Goal: Task Accomplishment & Management: Use online tool/utility

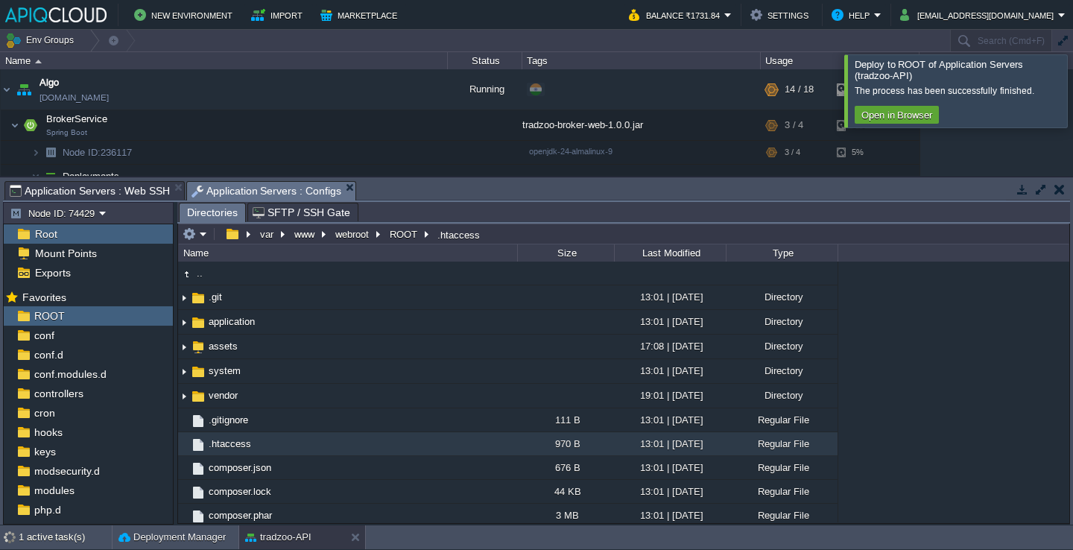
scroll to position [36, 0]
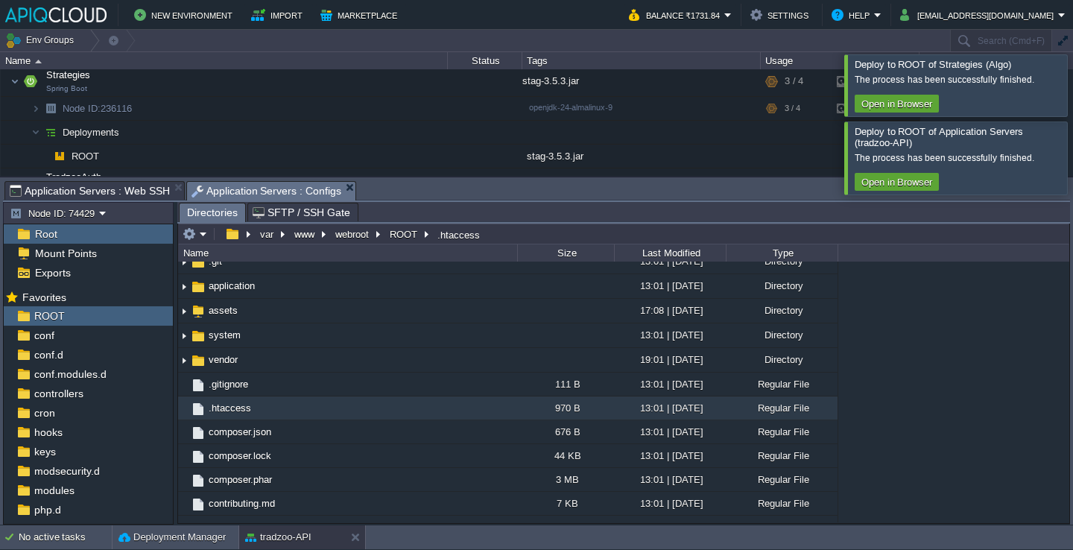
click at [1072, 92] on div at bounding box center [1090, 84] width 0 height 61
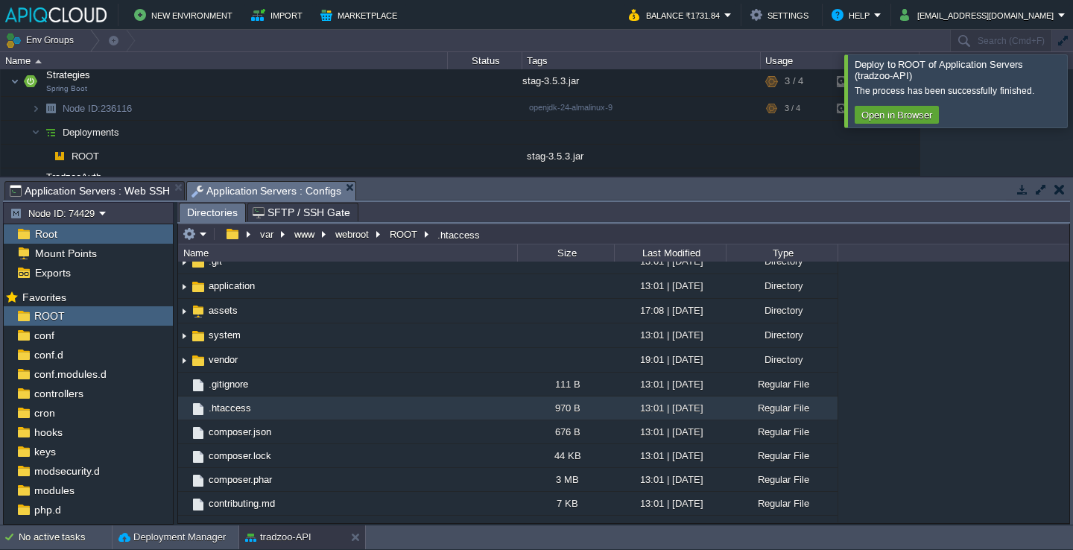
click at [1072, 92] on div at bounding box center [1090, 90] width 0 height 72
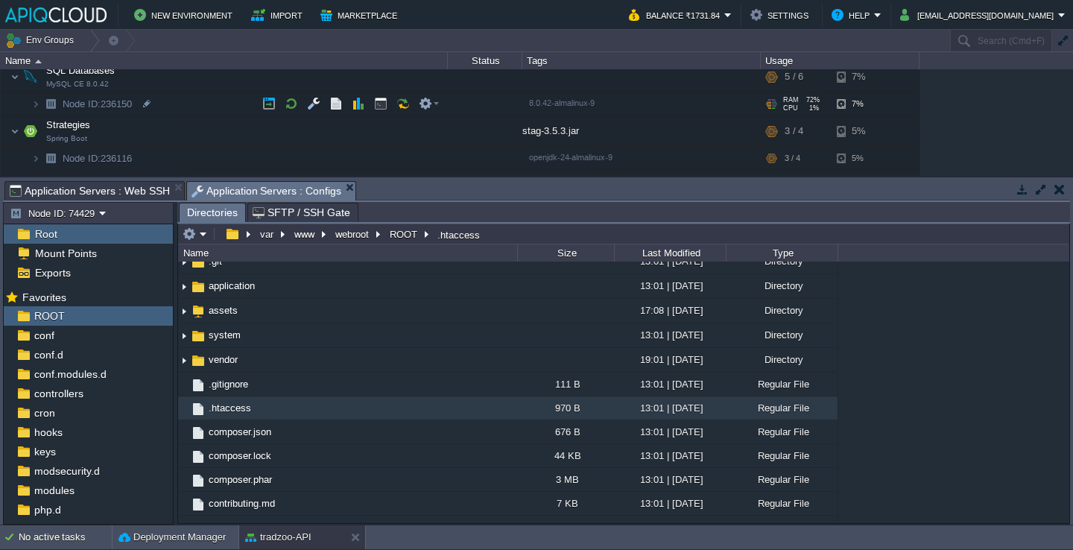
scroll to position [149, 0]
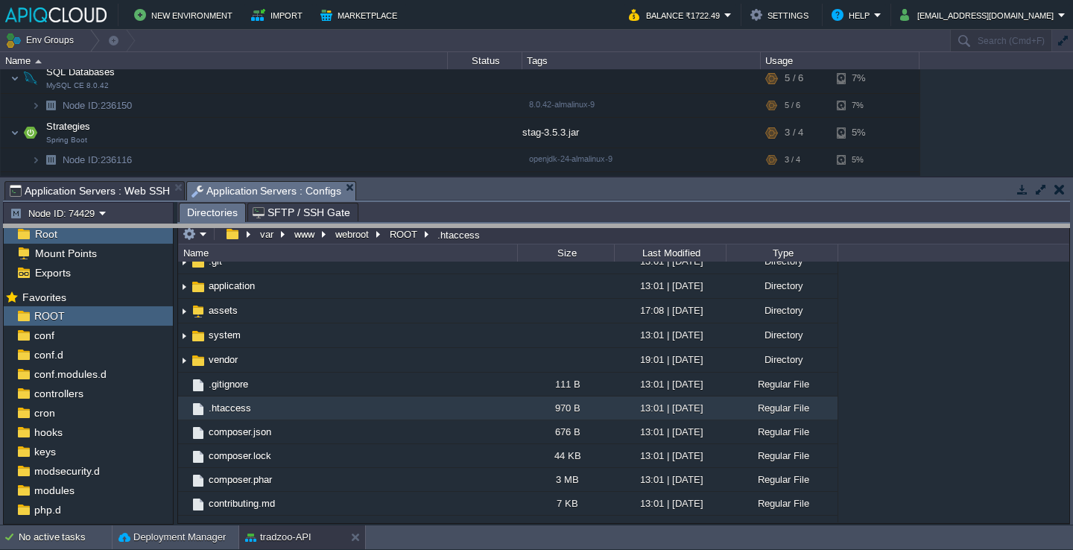
drag, startPoint x: 416, startPoint y: 196, endPoint x: 419, endPoint y: 337, distance: 140.8
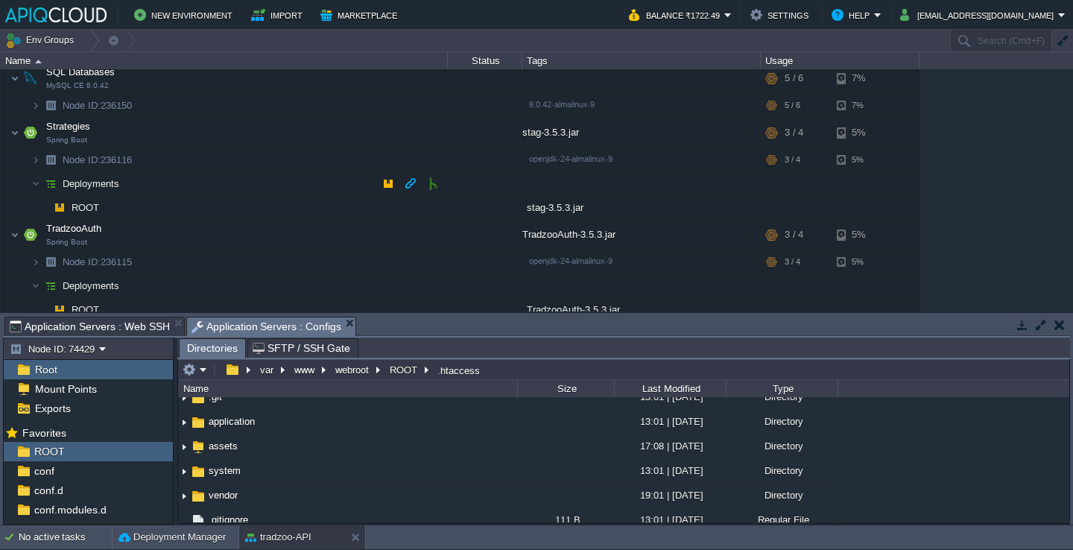
scroll to position [0, 0]
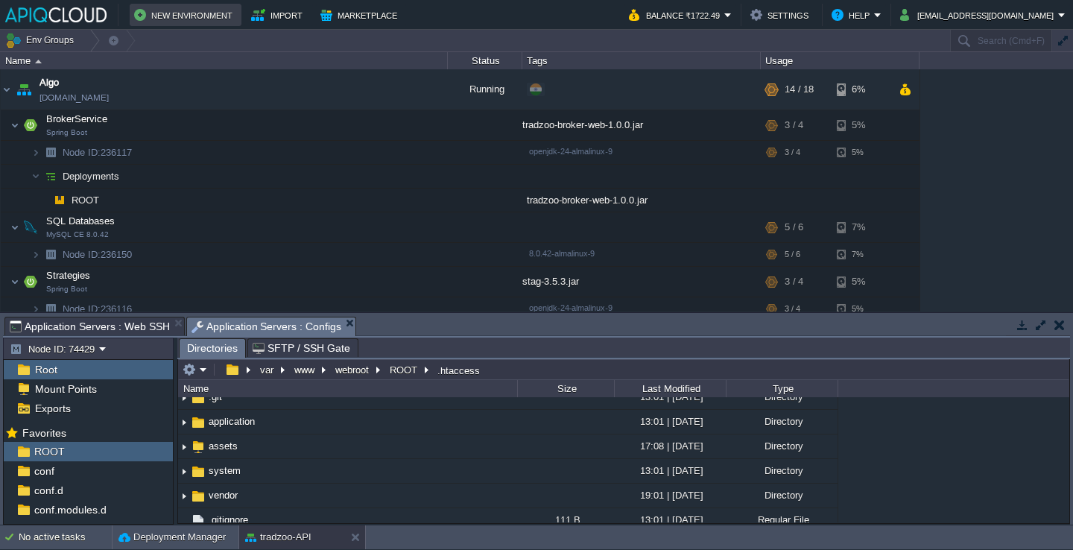
click at [178, 20] on button "New Environment" at bounding box center [185, 15] width 103 height 18
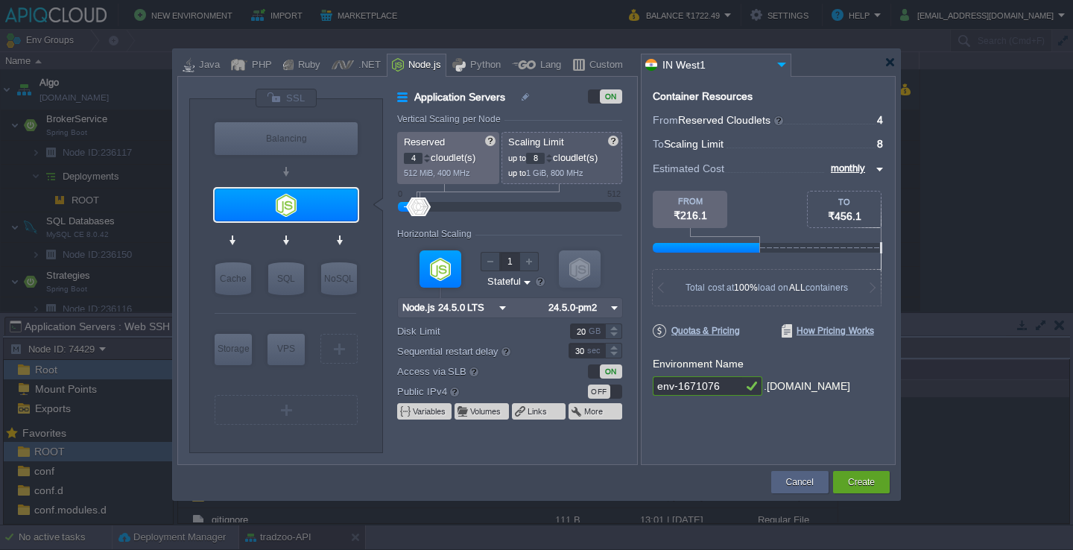
click at [720, 377] on input "env-1671076" at bounding box center [696, 385] width 89 height 19
click at [720, 381] on input "env-1671076" at bounding box center [696, 385] width 89 height 19
type input "tz-premium"
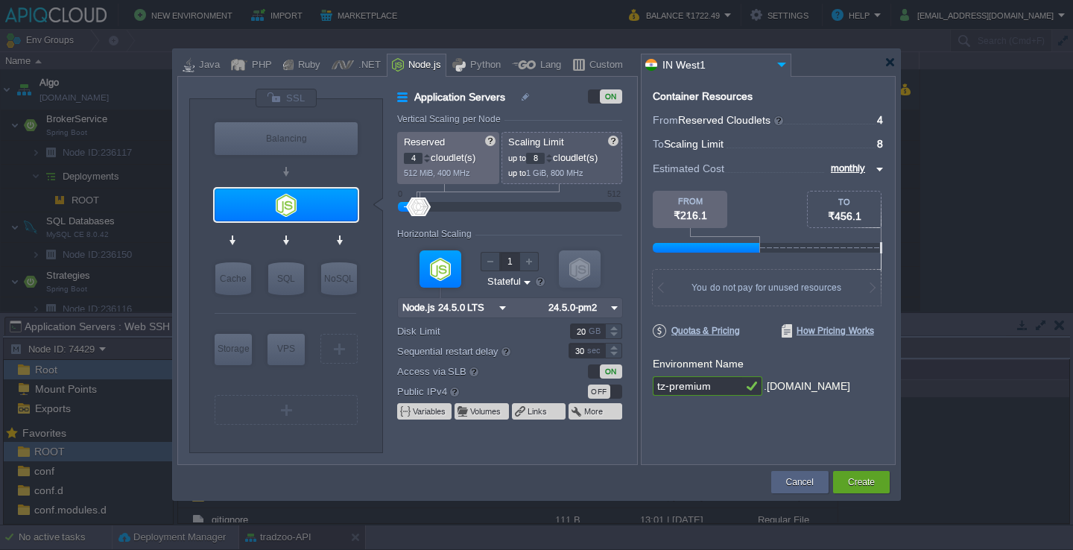
click at [415, 159] on input "4" at bounding box center [413, 158] width 19 height 11
type input "1"
click at [542, 162] on input "8" at bounding box center [535, 158] width 19 height 11
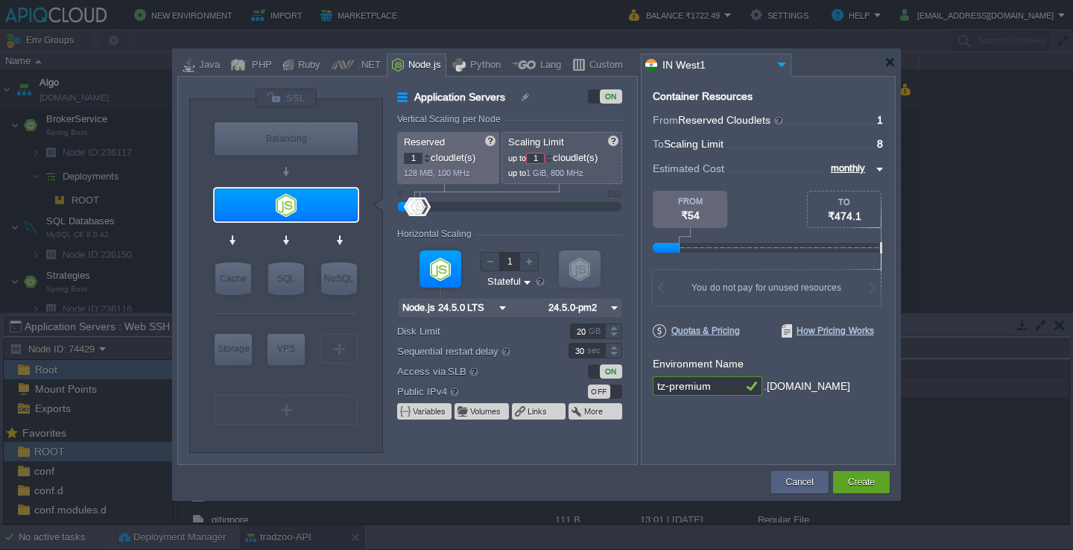
type input "4"
click at [628, 224] on form "Vertical Scaling per Node Reserved 1 cloudlet(s) 128 MiB, 100 MHz Scaling Limit…" at bounding box center [516, 289] width 239 height 350
type input "0"
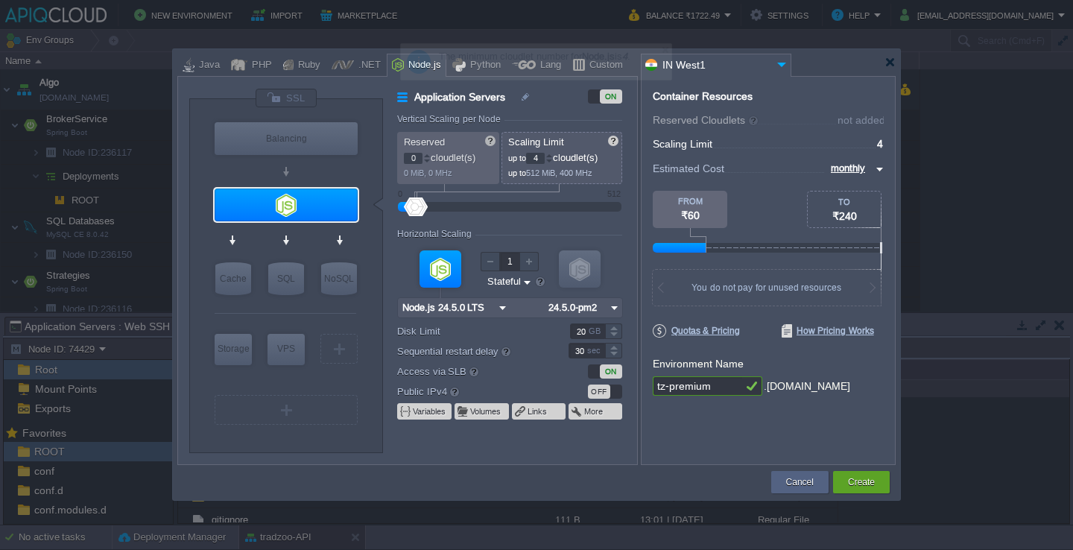
drag, startPoint x: 419, startPoint y: 203, endPoint x: 378, endPoint y: 203, distance: 41.0
click at [378, 203] on div "VM Balancing VM Application Servers VM Cache VM SQL VM NoSQL VM Storage VM VPS …" at bounding box center [413, 275] width 448 height 375
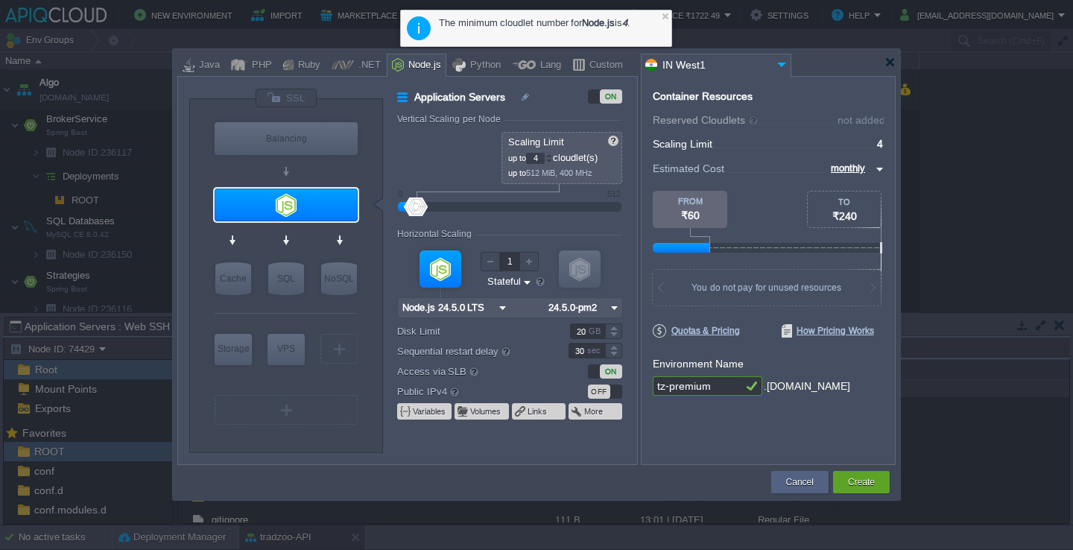
click at [551, 160] on div at bounding box center [548, 161] width 7 height 5
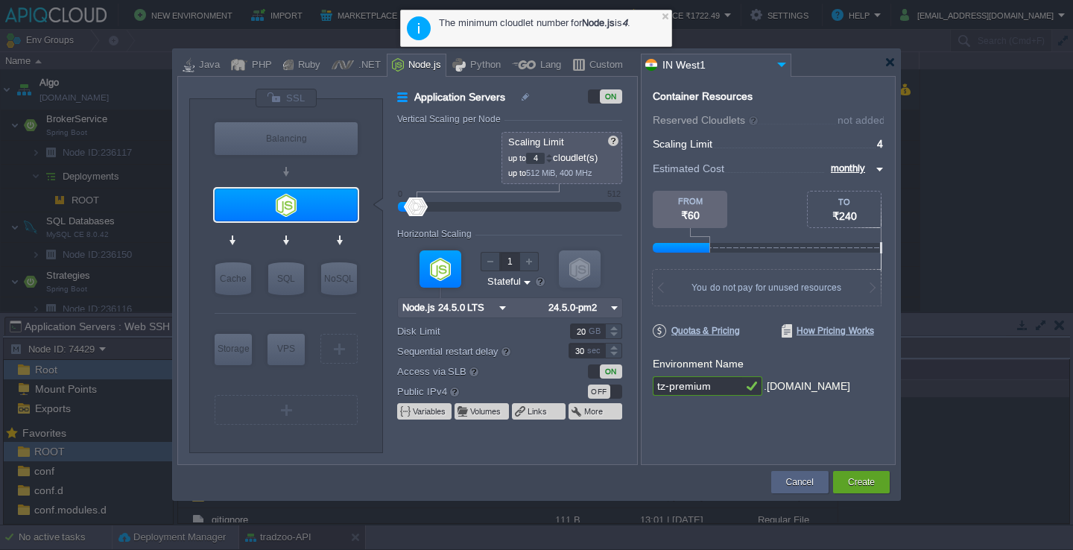
click at [551, 160] on div at bounding box center [548, 161] width 7 height 5
click at [240, 60] on div at bounding box center [239, 65] width 16 height 22
type input "Application Servers"
type input "1"
type input "Apache [DATE]"
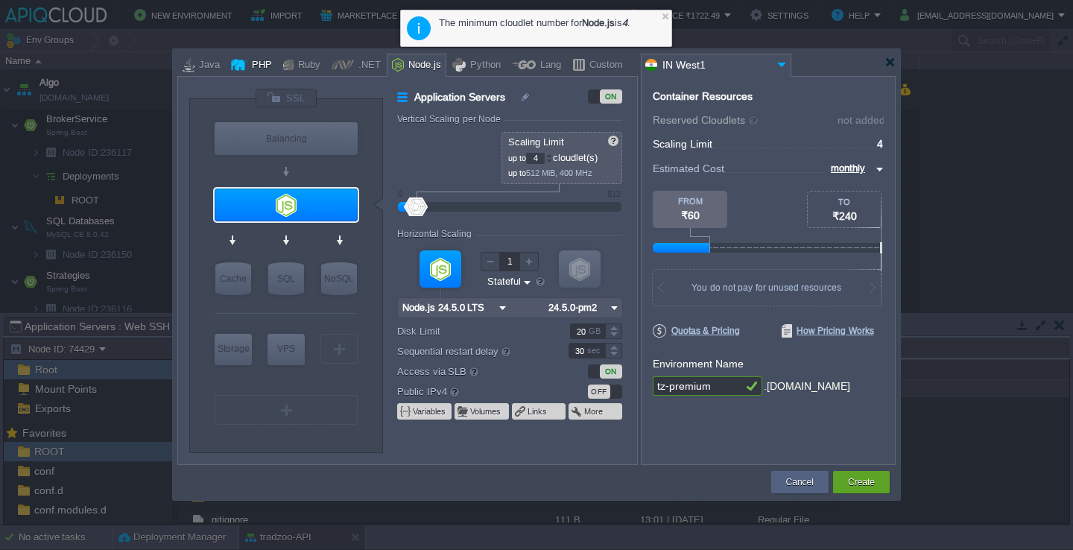
type input "PHP [DATE]"
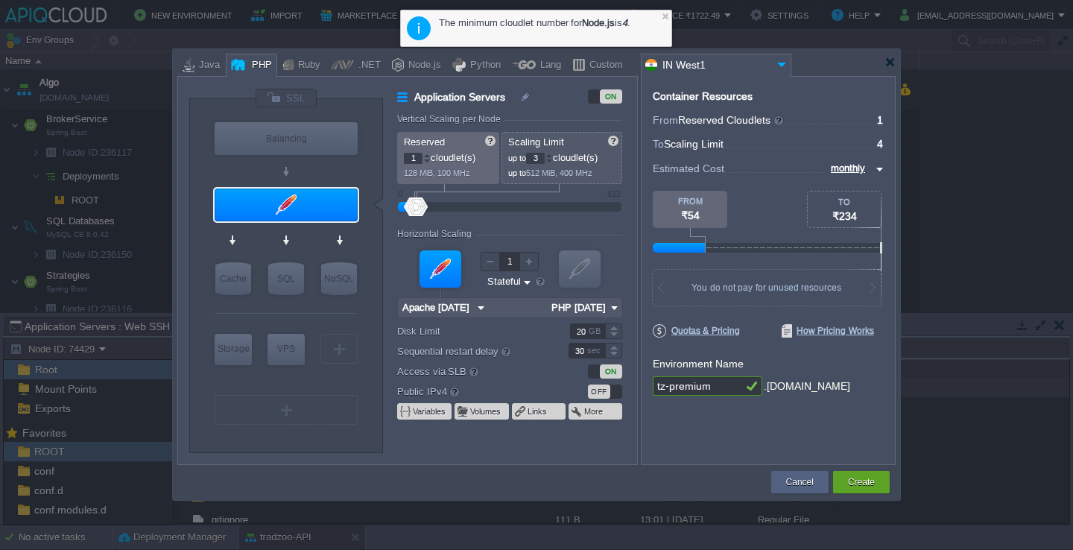
click at [553, 159] on div at bounding box center [548, 161] width 7 height 5
type input "1"
click at [553, 159] on div at bounding box center [548, 161] width 7 height 5
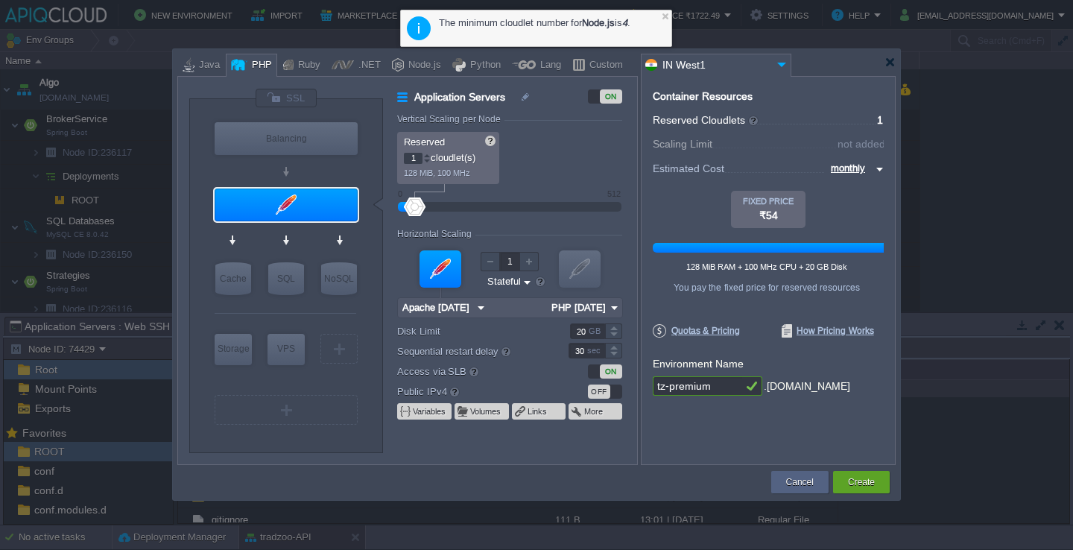
click at [688, 468] on div "Cancel Create Contact Us" at bounding box center [536, 482] width 718 height 35
click at [273, 96] on div at bounding box center [286, 98] width 63 height 20
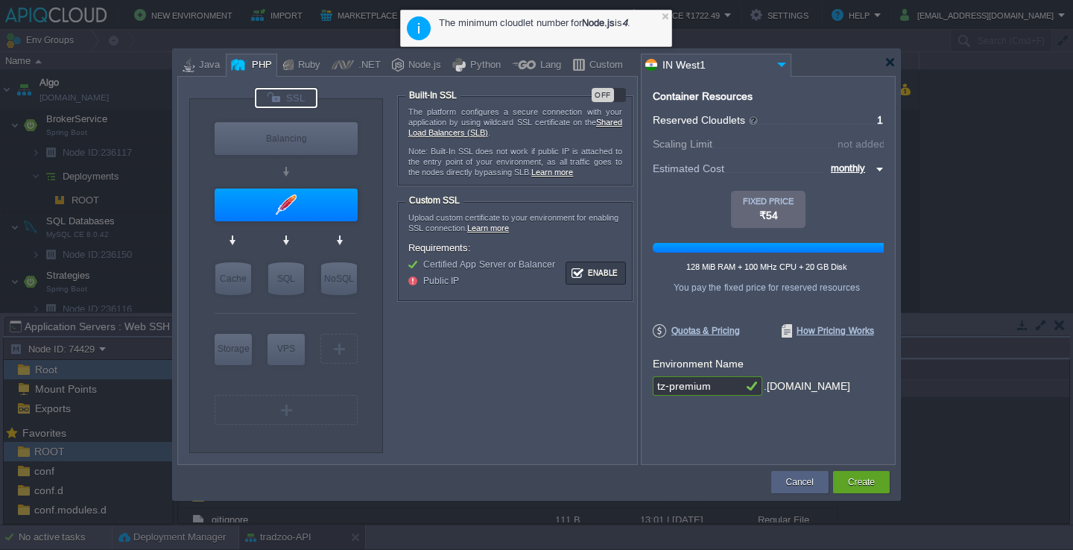
click at [608, 91] on div "OFF" at bounding box center [602, 95] width 22 height 14
type input "Apache [DATE]"
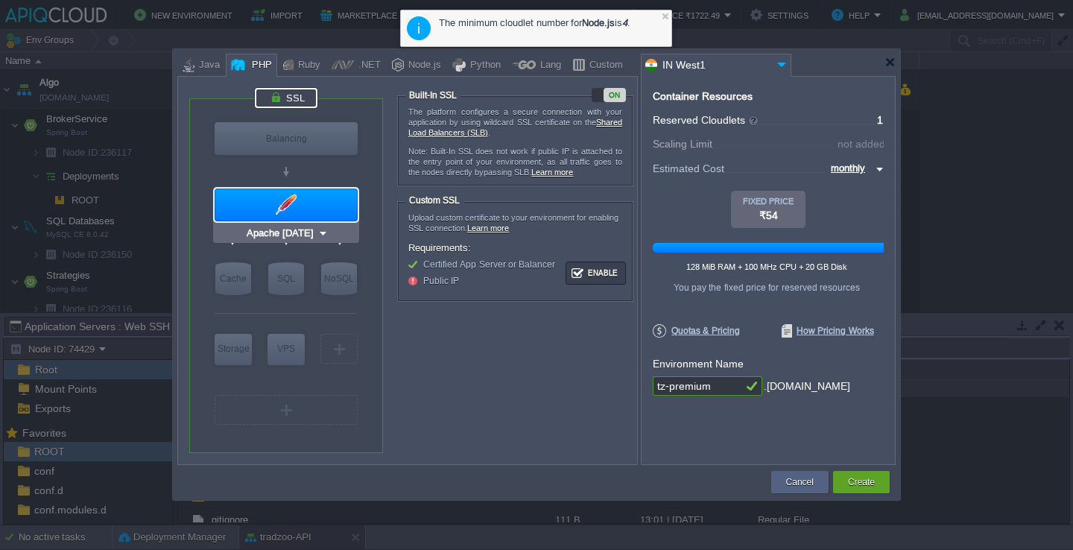
click at [283, 213] on div at bounding box center [286, 204] width 143 height 33
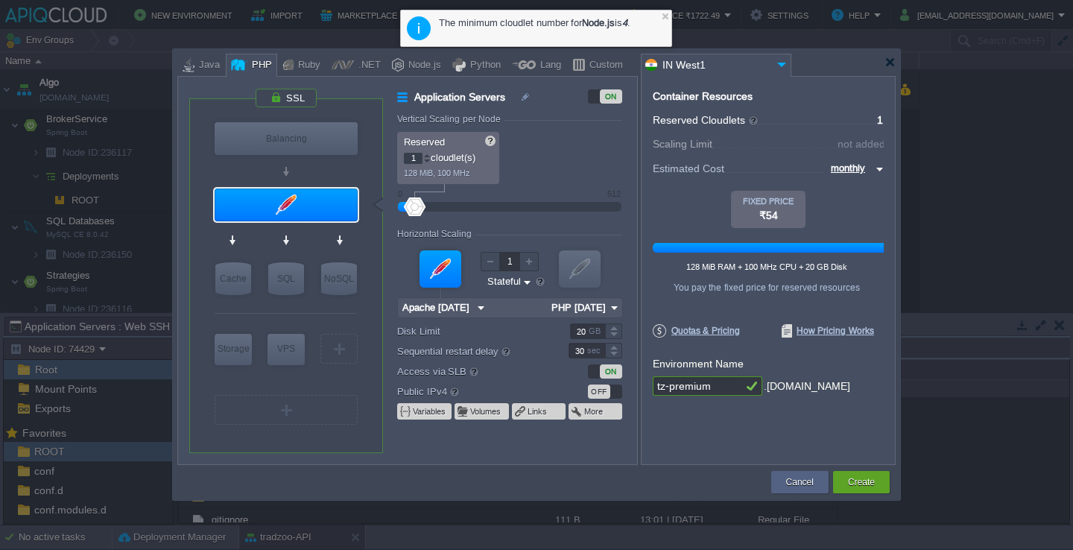
click at [851, 452] on div "Container Resources From Reserved Cloudlets ... = 1 not added To Scaling Limit …" at bounding box center [768, 270] width 255 height 389
click at [855, 485] on button "Create" at bounding box center [861, 481] width 27 height 15
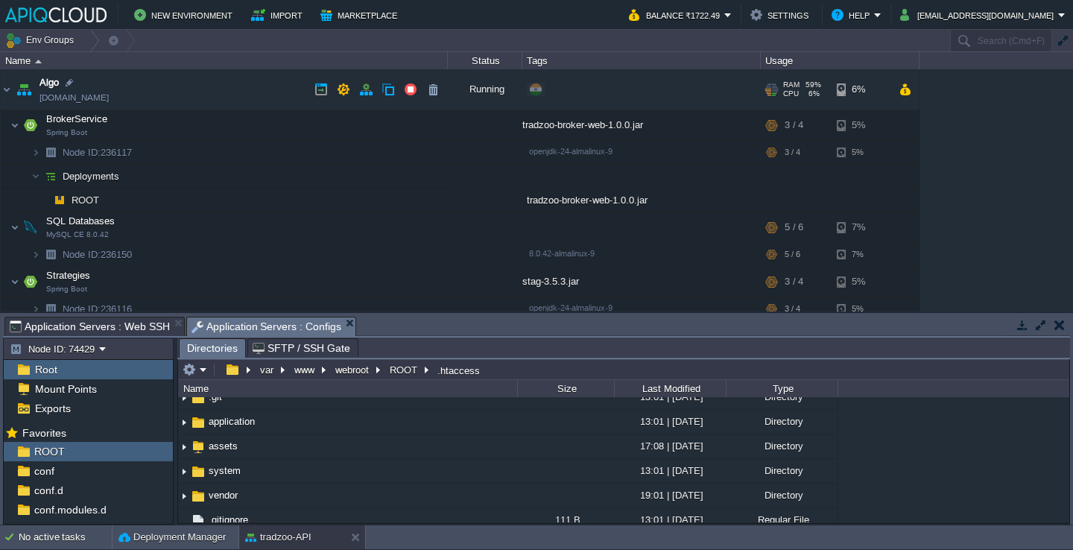
click at [183, 96] on td "Algo [DOMAIN_NAME]" at bounding box center [224, 89] width 447 height 41
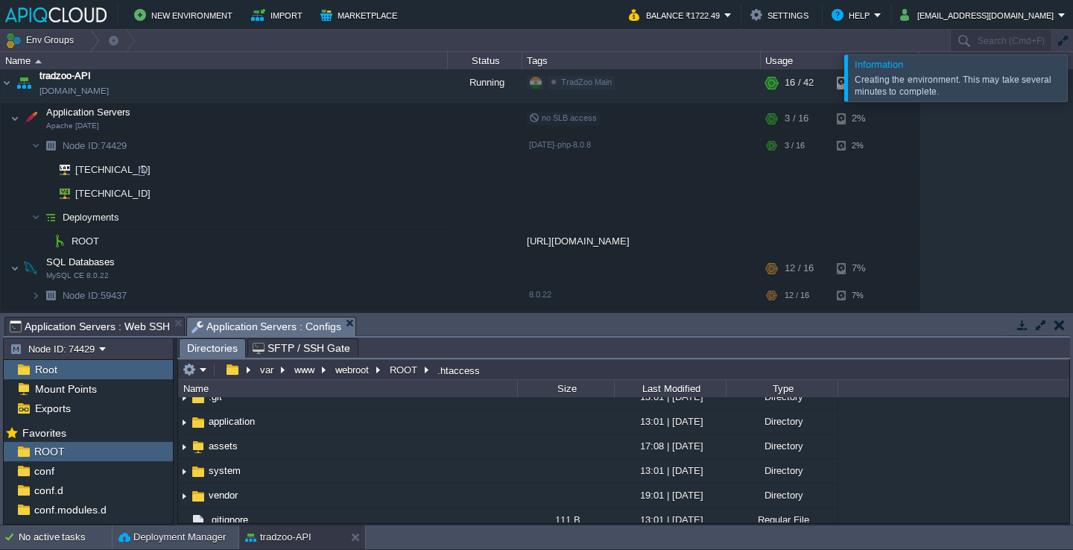
scroll to position [456, 0]
click at [191, 94] on td "tradzoo-API [DOMAIN_NAME]" at bounding box center [224, 84] width 447 height 41
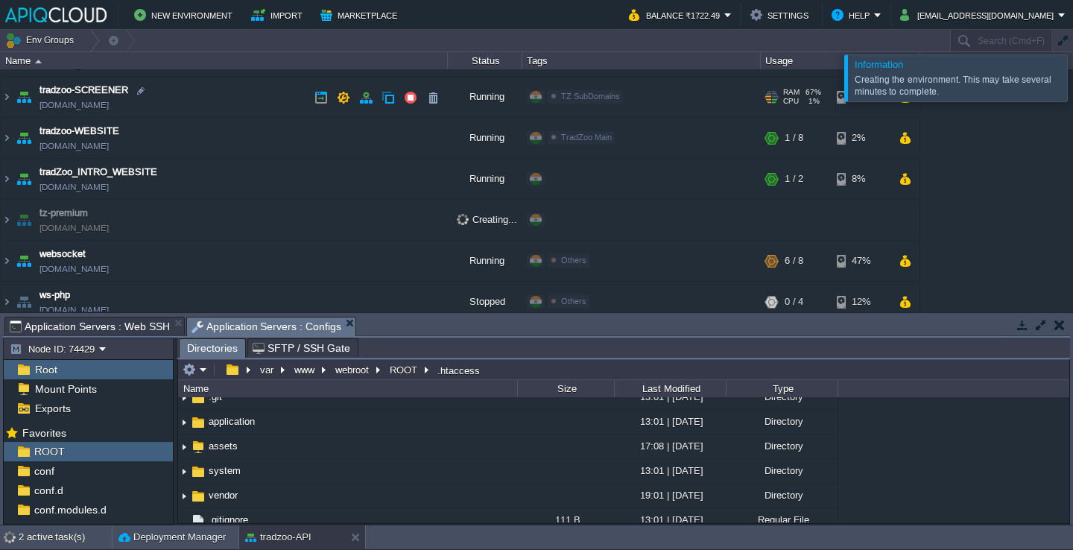
scroll to position [577, 0]
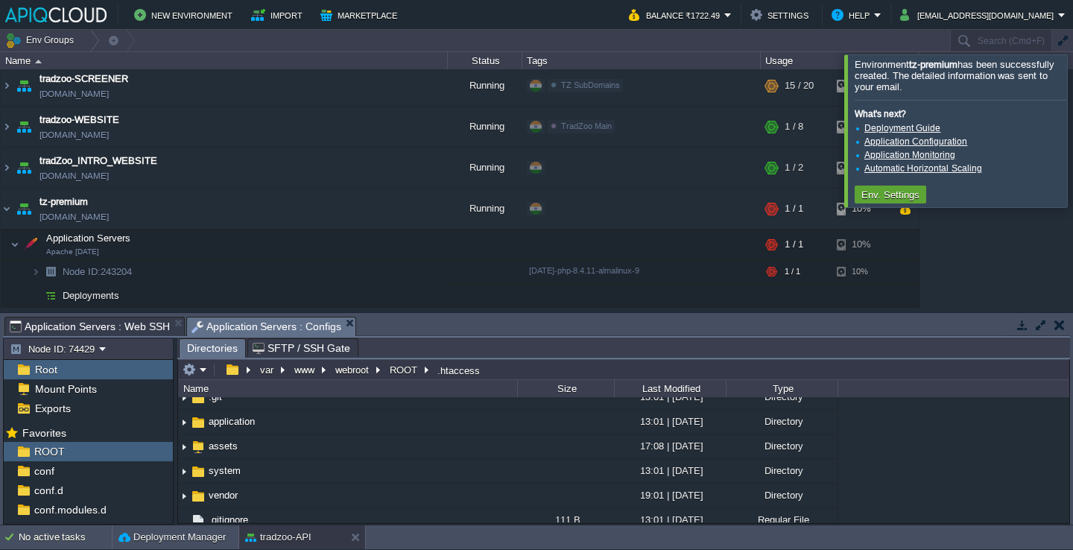
click at [1072, 106] on div at bounding box center [1090, 130] width 0 height 152
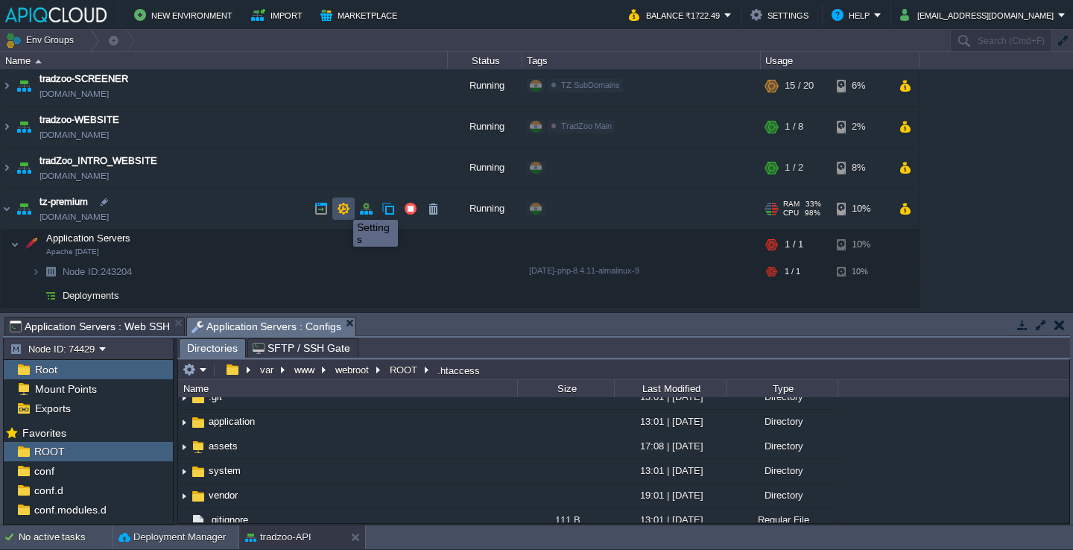
click at [342, 206] on button "button" at bounding box center [343, 208] width 13 height 13
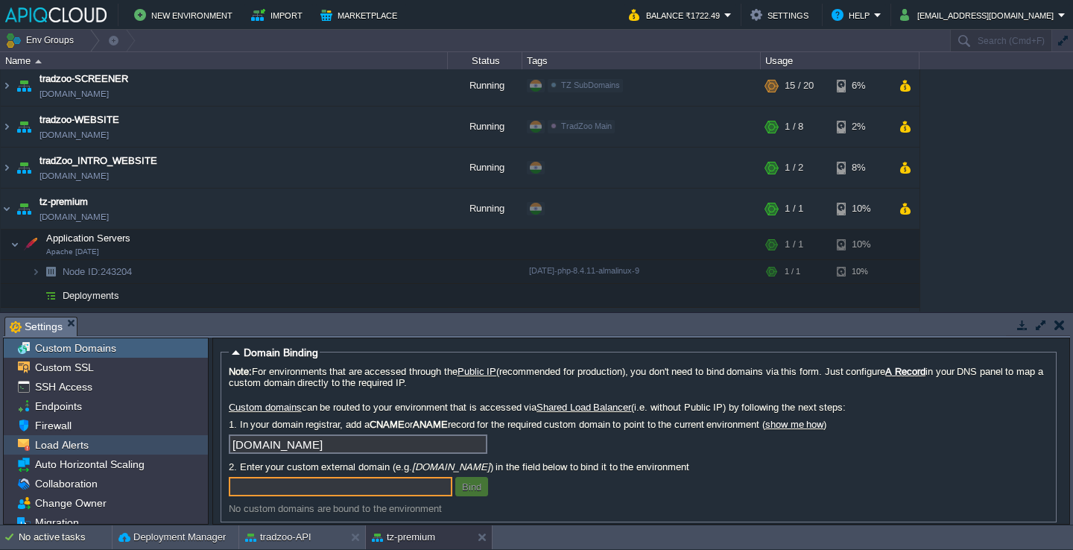
click at [102, 440] on div "Load Alerts" at bounding box center [106, 444] width 204 height 19
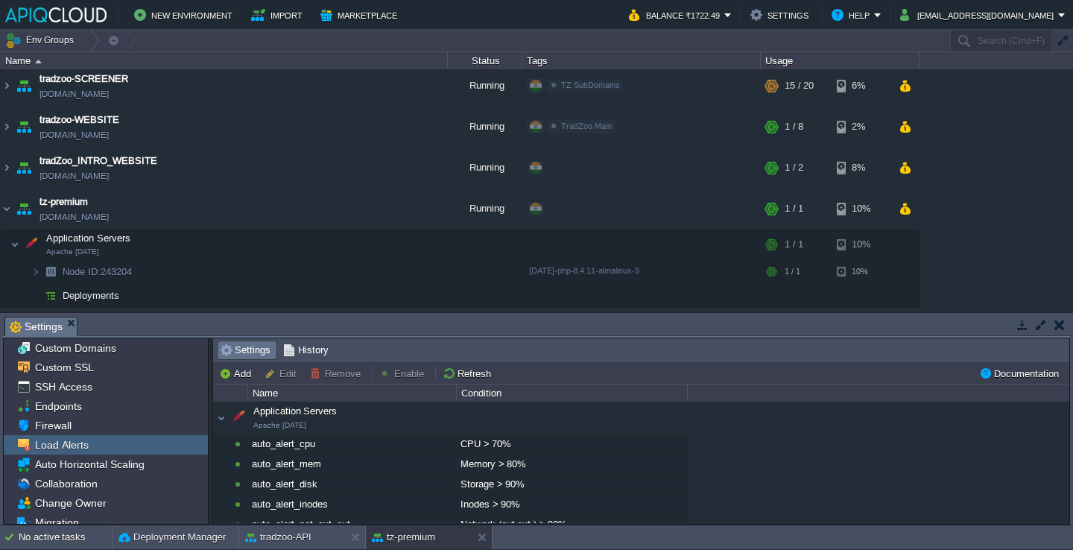
scroll to position [12, 0]
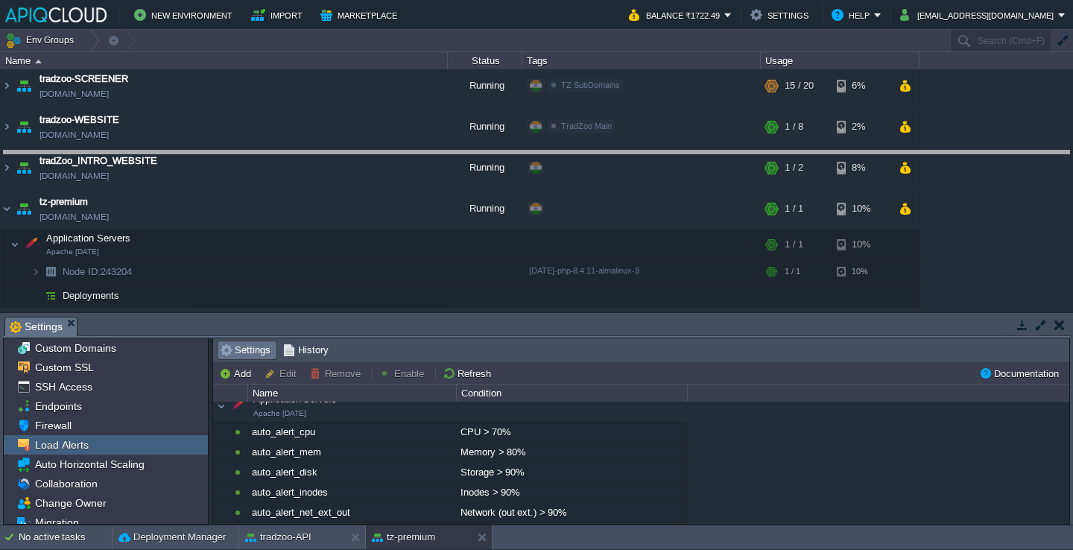
drag, startPoint x: 381, startPoint y: 322, endPoint x: 429, endPoint y: 154, distance: 174.4
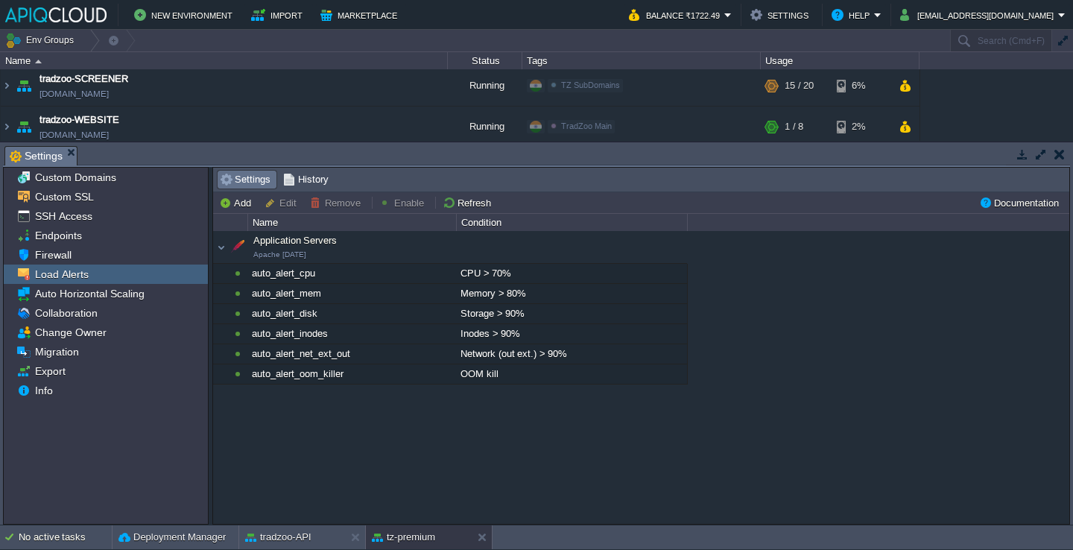
scroll to position [0, 0]
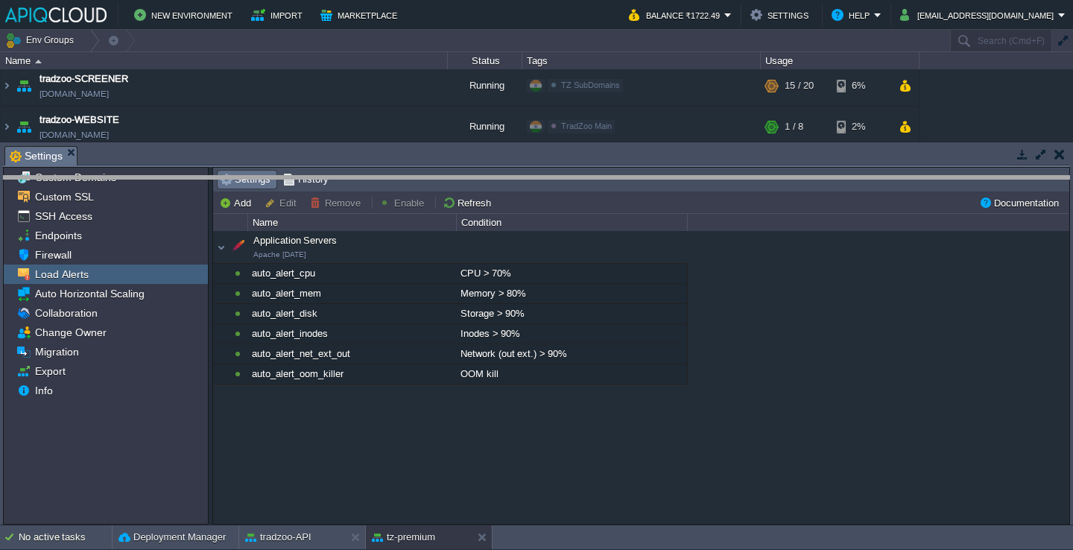
drag, startPoint x: 431, startPoint y: 162, endPoint x: 431, endPoint y: 401, distance: 239.1
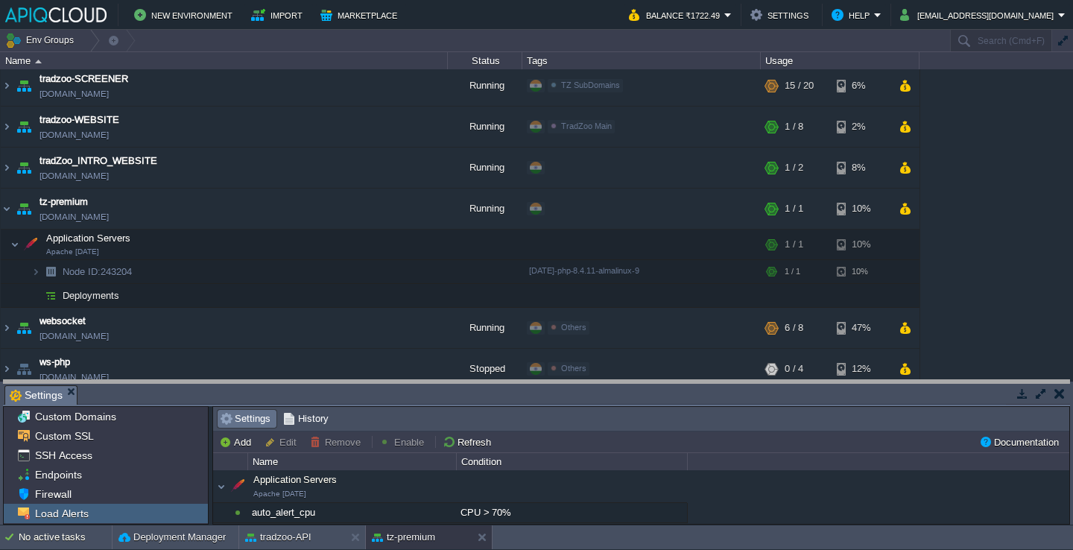
drag, startPoint x: 530, startPoint y: 400, endPoint x: 532, endPoint y: 391, distance: 9.1
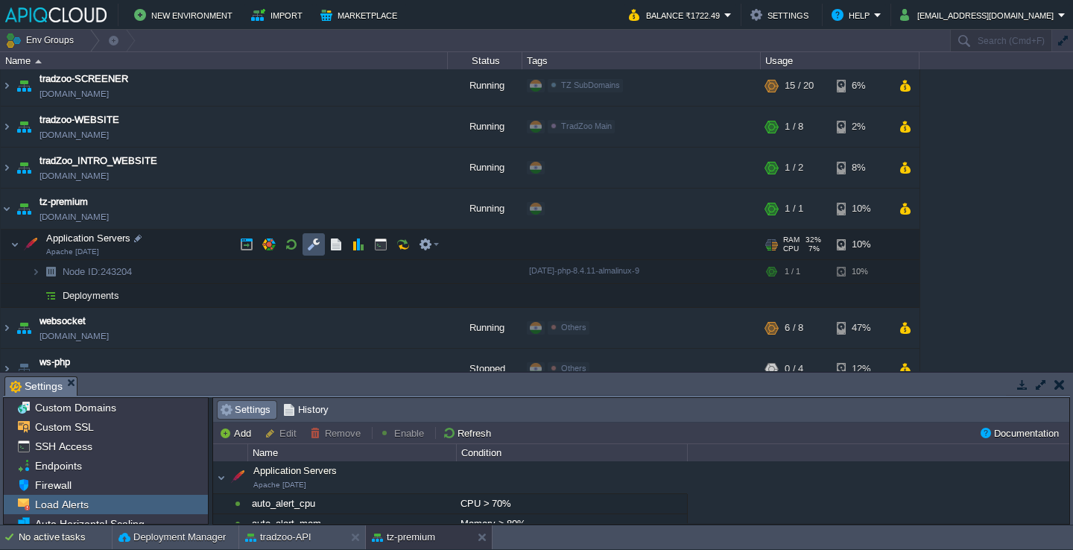
click at [320, 242] on button "button" at bounding box center [313, 244] width 13 height 13
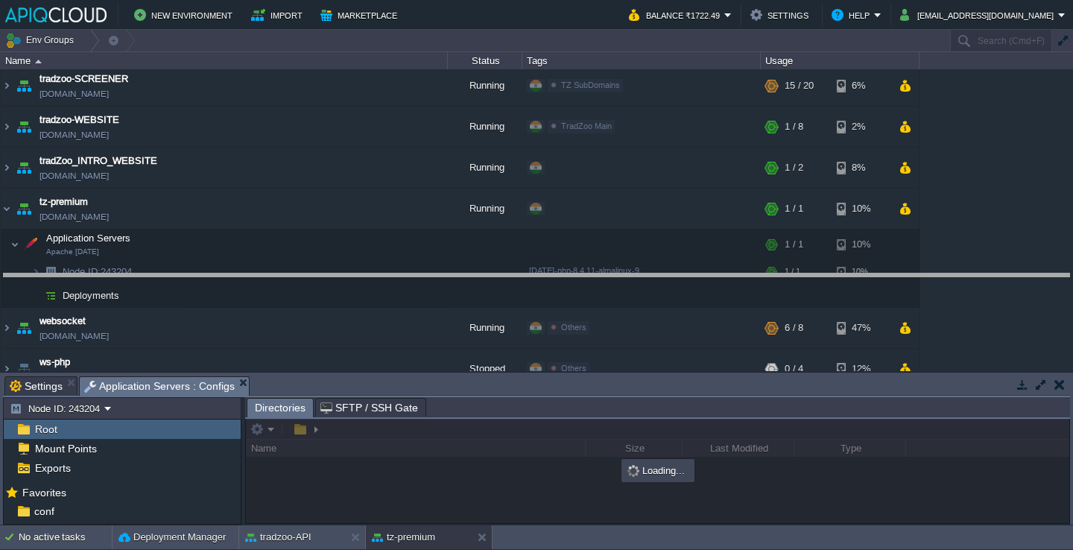
drag, startPoint x: 318, startPoint y: 384, endPoint x: 360, endPoint y: 282, distance: 111.2
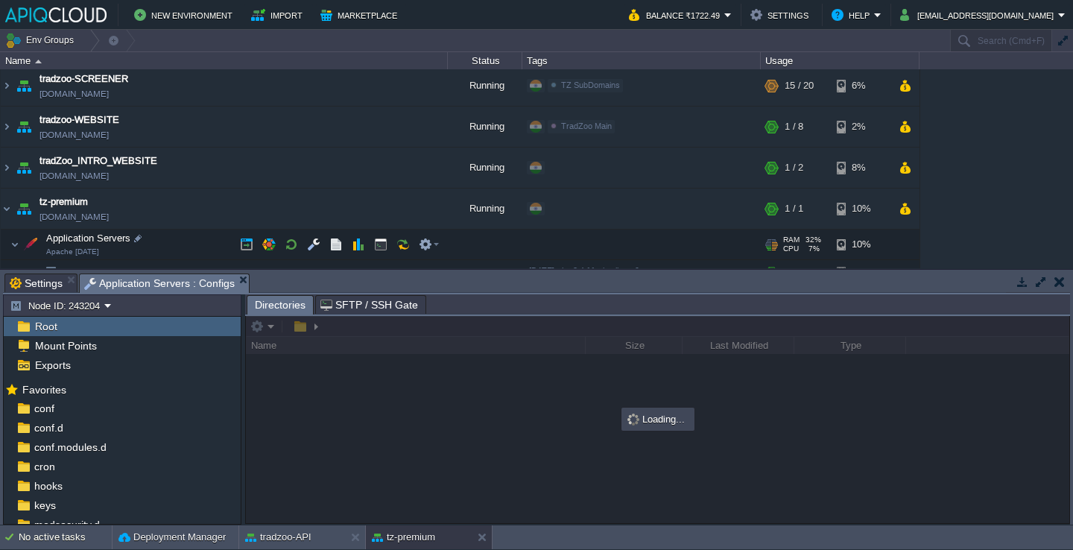
click at [235, 249] on td at bounding box center [246, 244] width 22 height 22
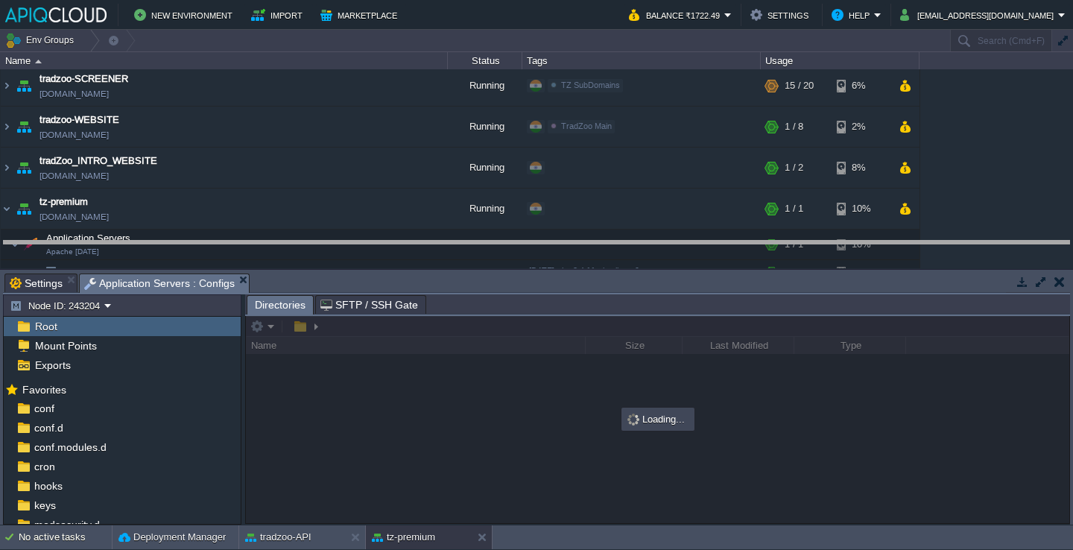
drag, startPoint x: 364, startPoint y: 281, endPoint x: 364, endPoint y: 254, distance: 26.8
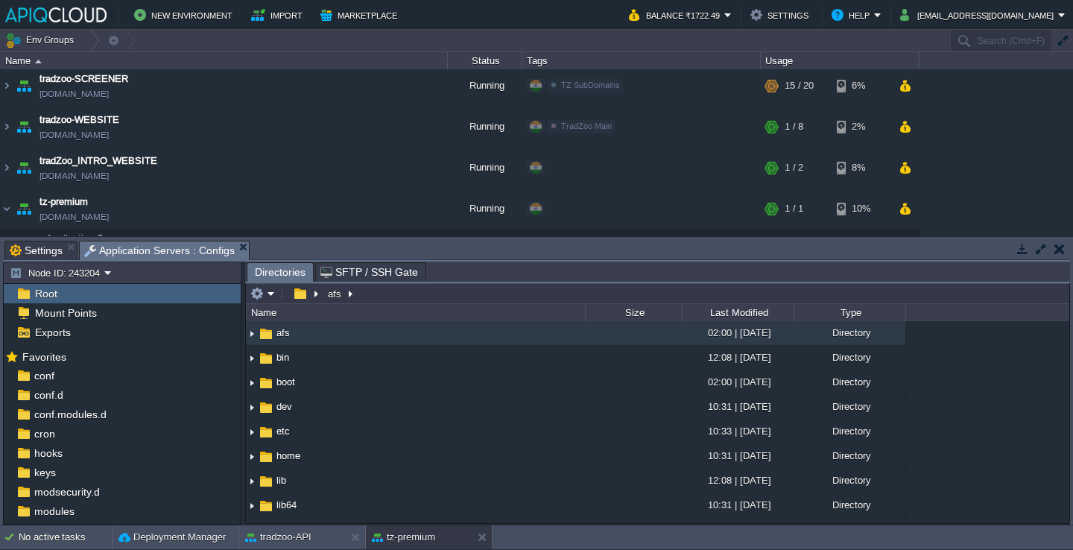
click at [85, 300] on div "Root" at bounding box center [122, 293] width 237 height 19
click at [103, 290] on div "Root" at bounding box center [122, 293] width 237 height 19
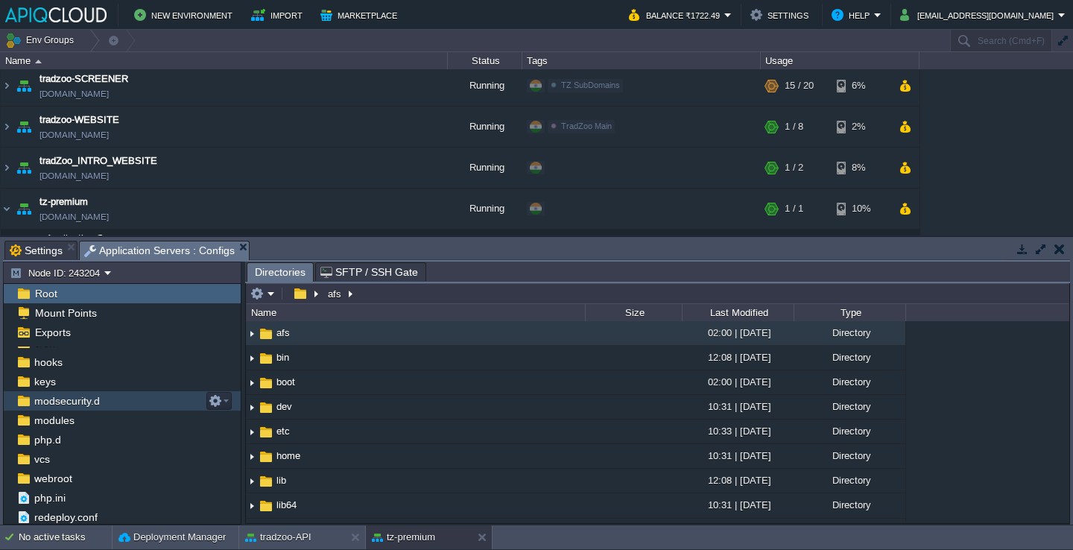
scroll to position [88, 0]
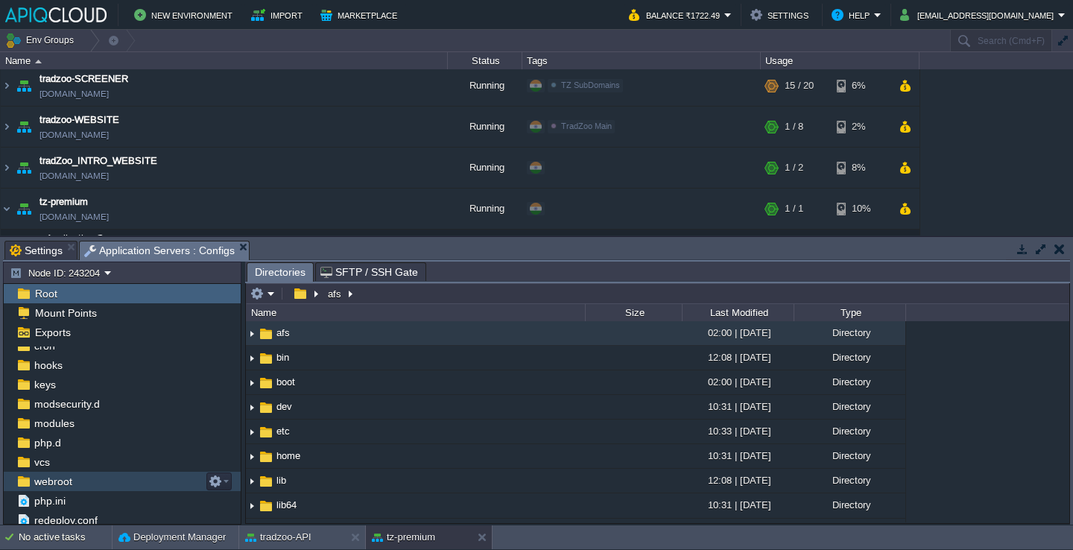
click at [77, 481] on div "webroot" at bounding box center [122, 480] width 237 height 19
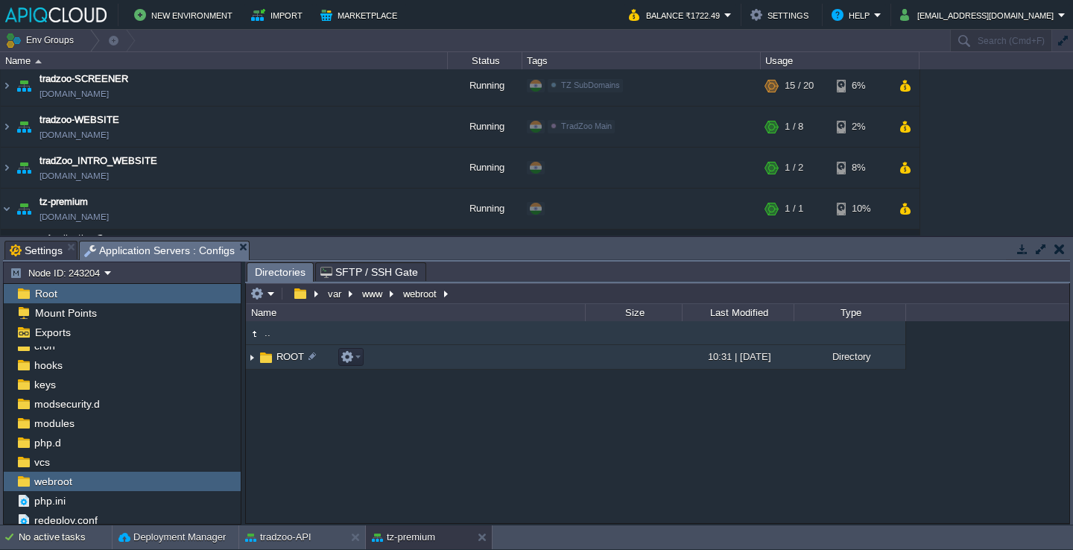
click at [422, 360] on td "ROOT" at bounding box center [415, 357] width 339 height 25
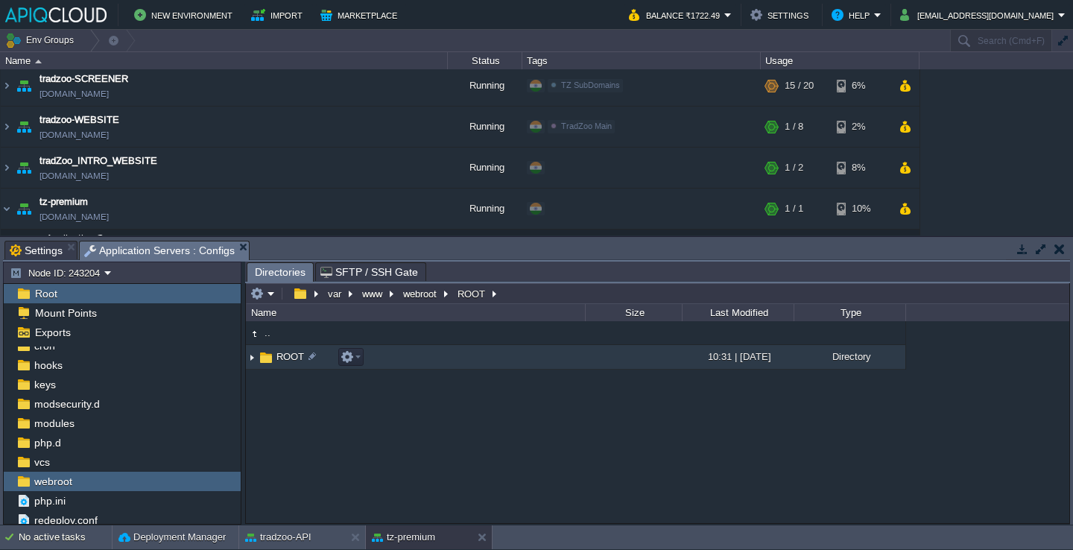
click at [422, 360] on td "ROOT" at bounding box center [415, 357] width 339 height 25
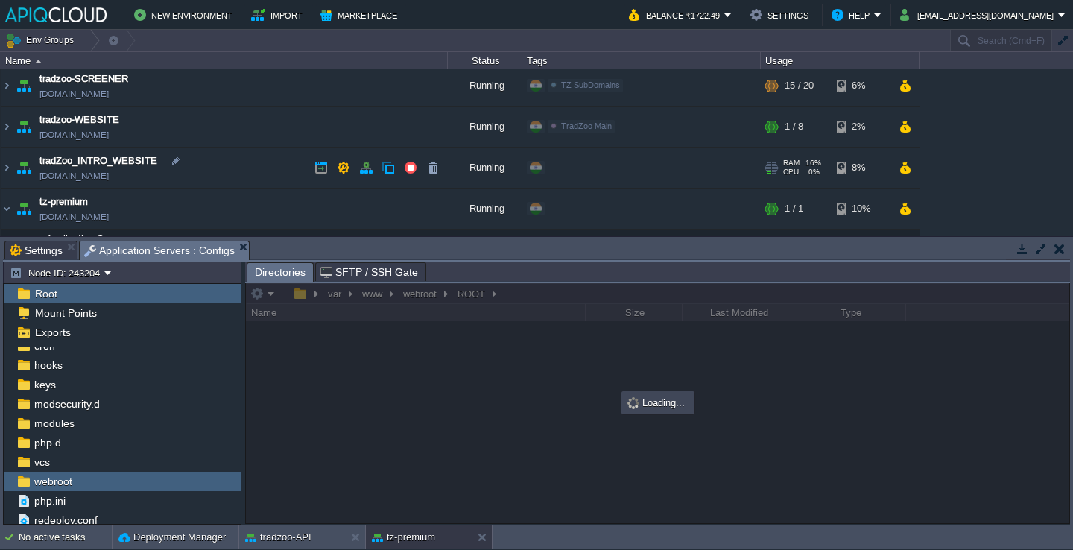
click at [264, 178] on td "tradZoo_INTRO_WEBSITE [DOMAIN_NAME]" at bounding box center [224, 167] width 447 height 41
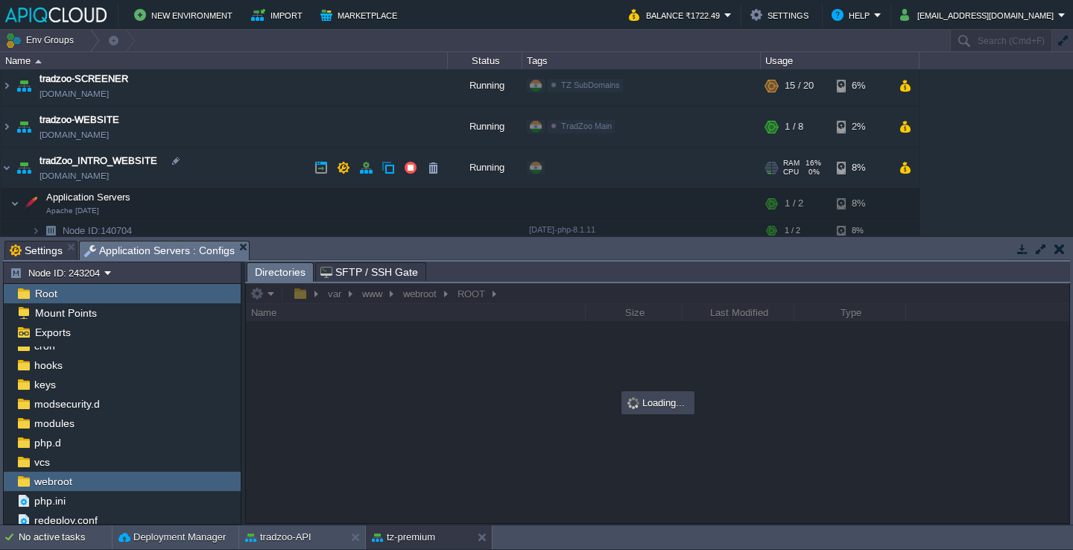
click at [264, 178] on td "tradZoo_INTRO_WEBSITE [DOMAIN_NAME]" at bounding box center [224, 167] width 447 height 41
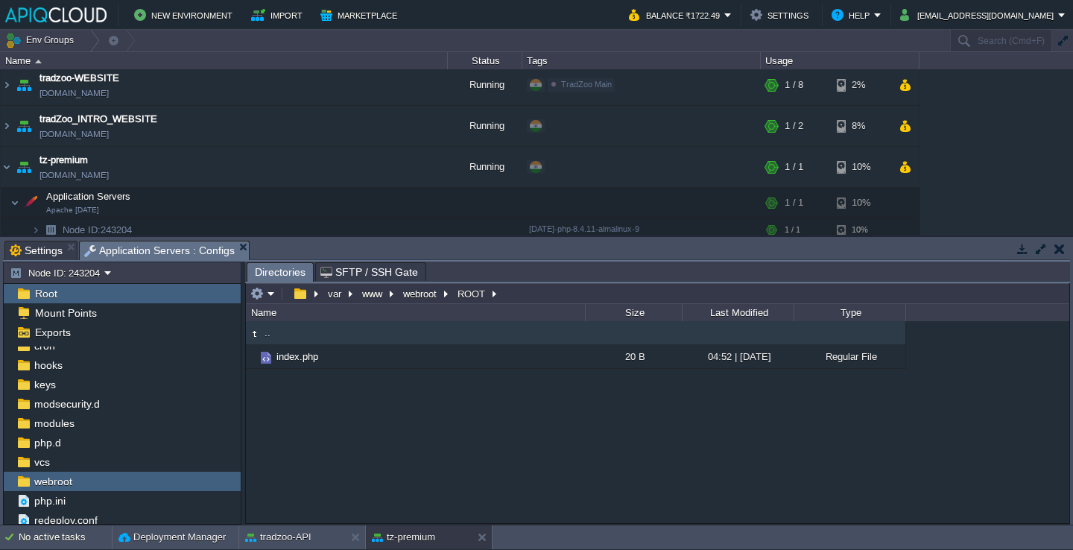
drag, startPoint x: 241, startPoint y: 270, endPoint x: 132, endPoint y: 276, distance: 108.9
click at [132, 276] on div "Node ID: 243204 Root Mount Points Exports Mark the most frequently used files a…" at bounding box center [536, 392] width 1067 height 263
drag, startPoint x: 243, startPoint y: 340, endPoint x: 128, endPoint y: 334, distance: 114.8
click at [128, 334] on body "New Environment Import Marketplace Bonus ₹0.00 Upgrade Account Balance ₹1722.49…" at bounding box center [536, 275] width 1073 height 550
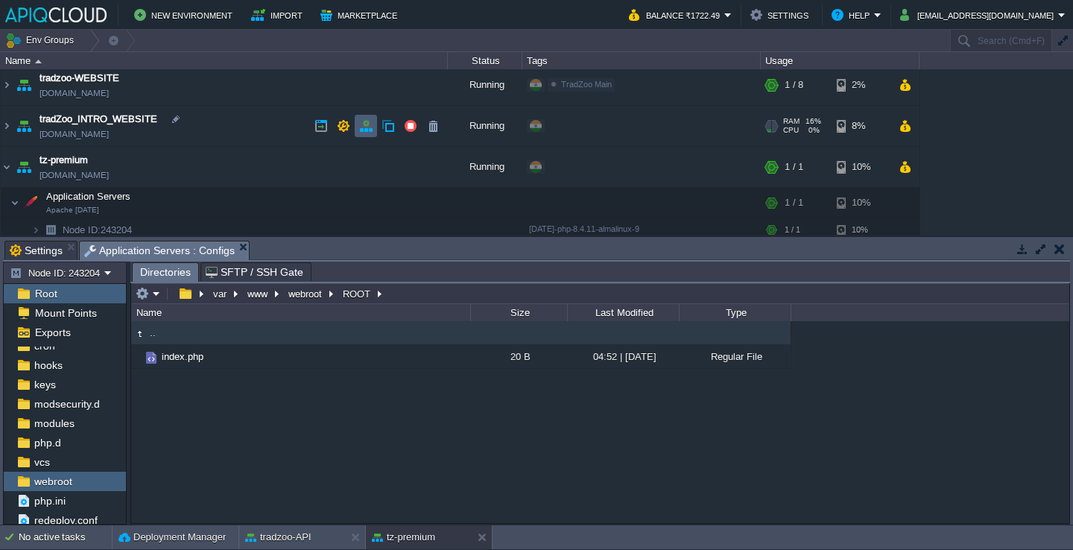
click at [362, 124] on button "button" at bounding box center [365, 125] width 13 height 13
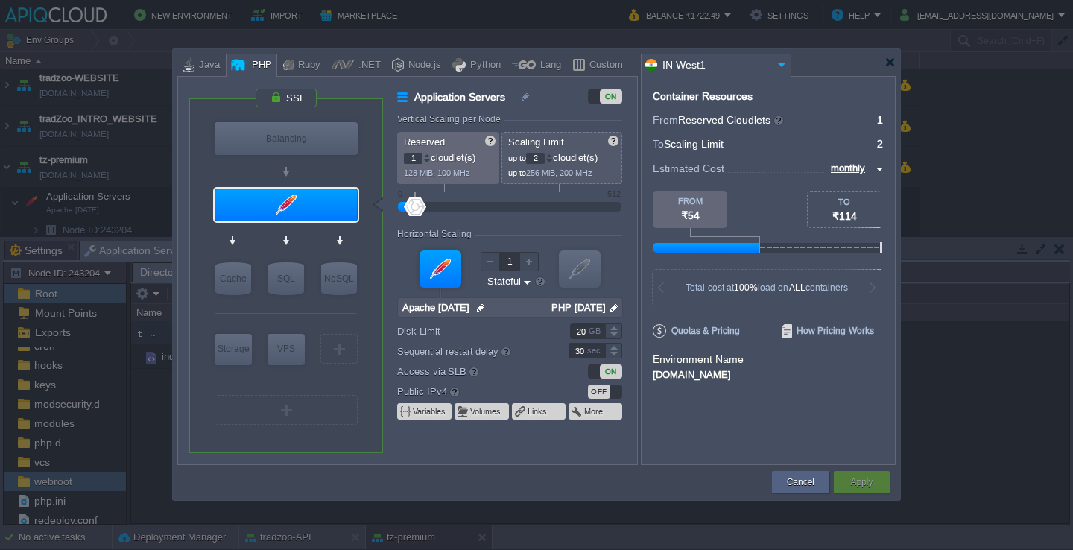
type input "1"
click at [553, 162] on div at bounding box center [548, 161] width 7 height 5
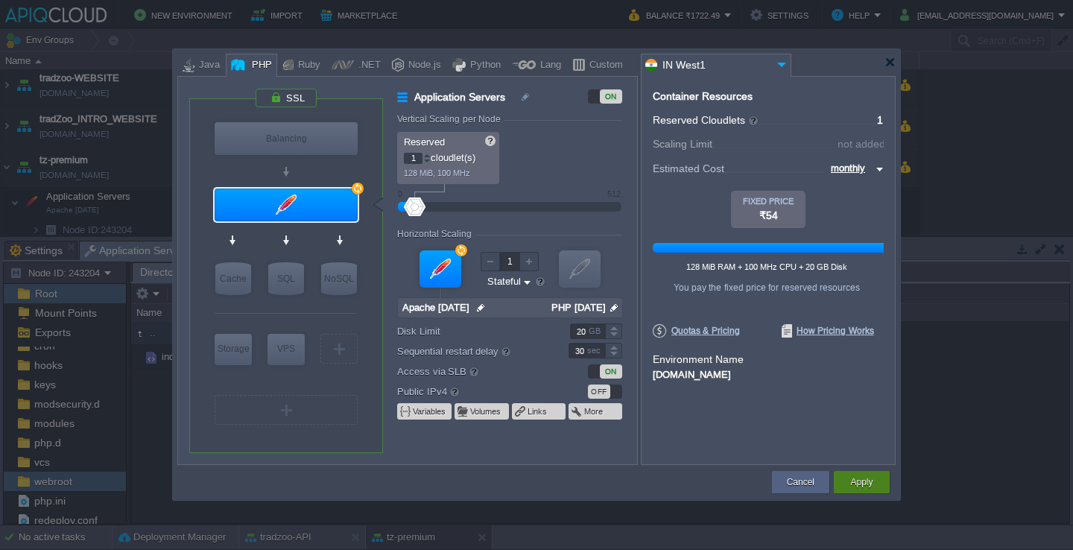
click at [861, 485] on button "Apply" at bounding box center [861, 481] width 22 height 15
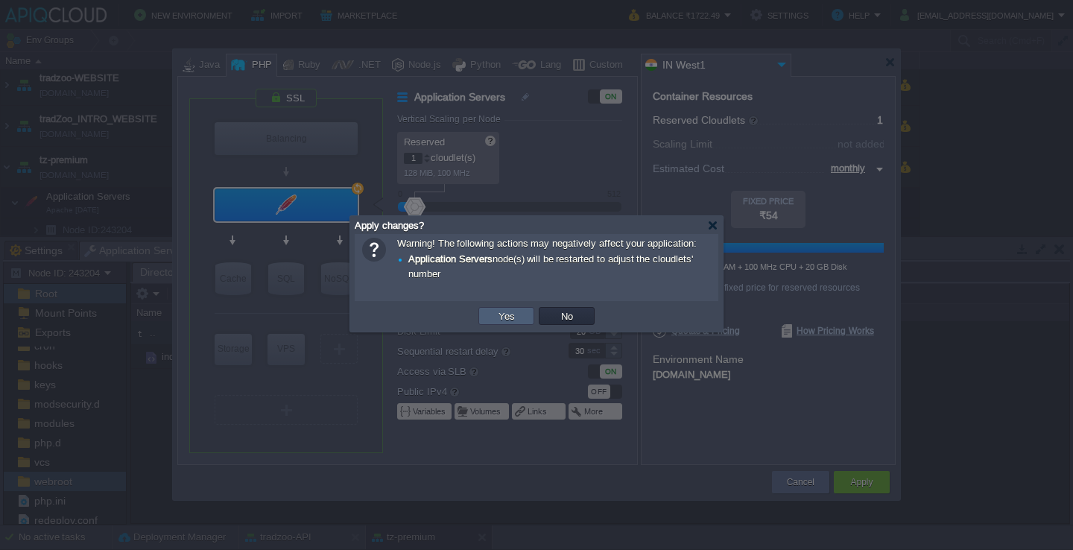
click at [481, 320] on td "Yes" at bounding box center [506, 316] width 56 height 18
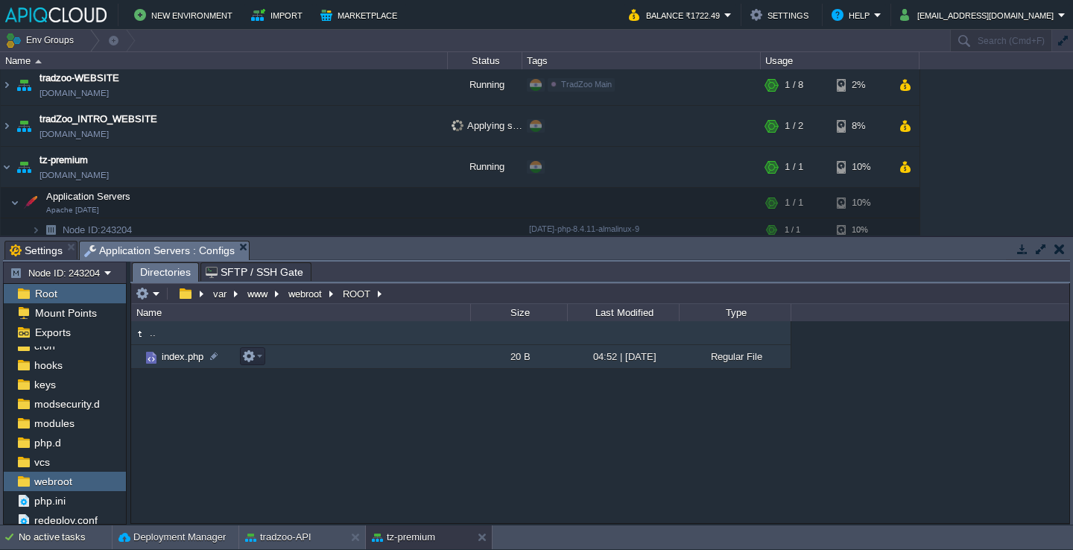
click at [323, 352] on td "index.php" at bounding box center [300, 357] width 339 height 24
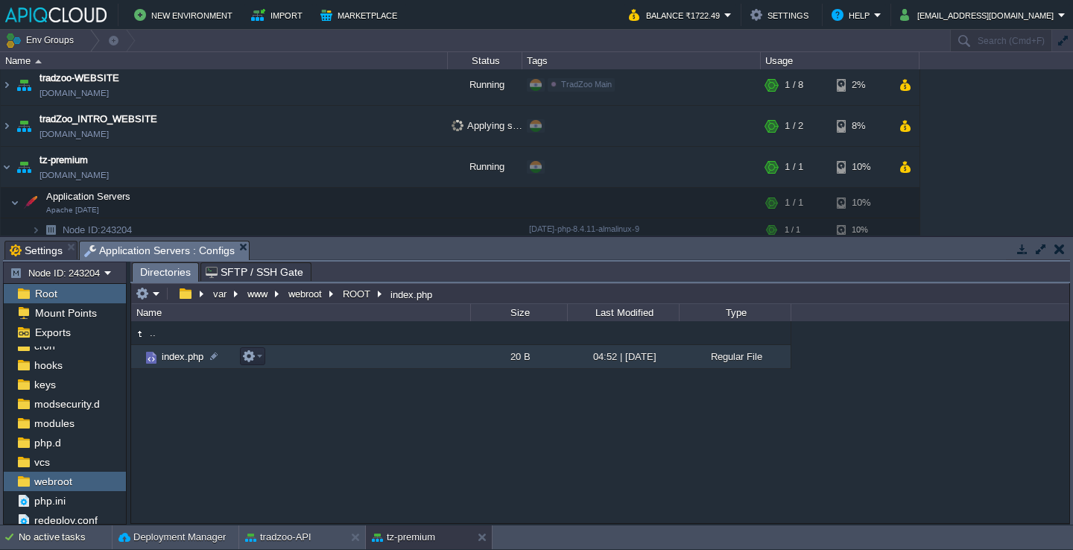
click at [323, 352] on td "index.php" at bounding box center [300, 357] width 339 height 24
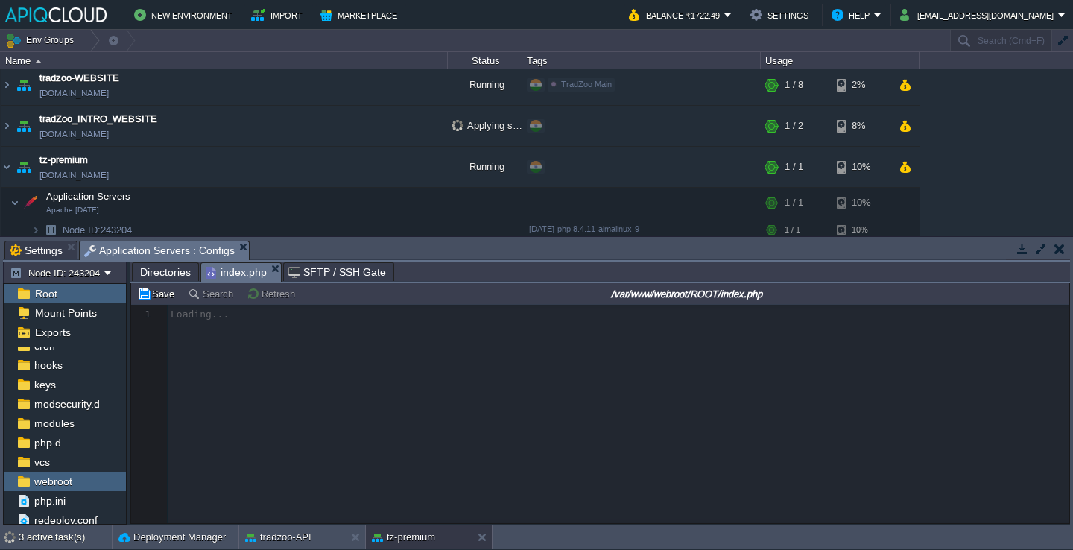
scroll to position [4, 0]
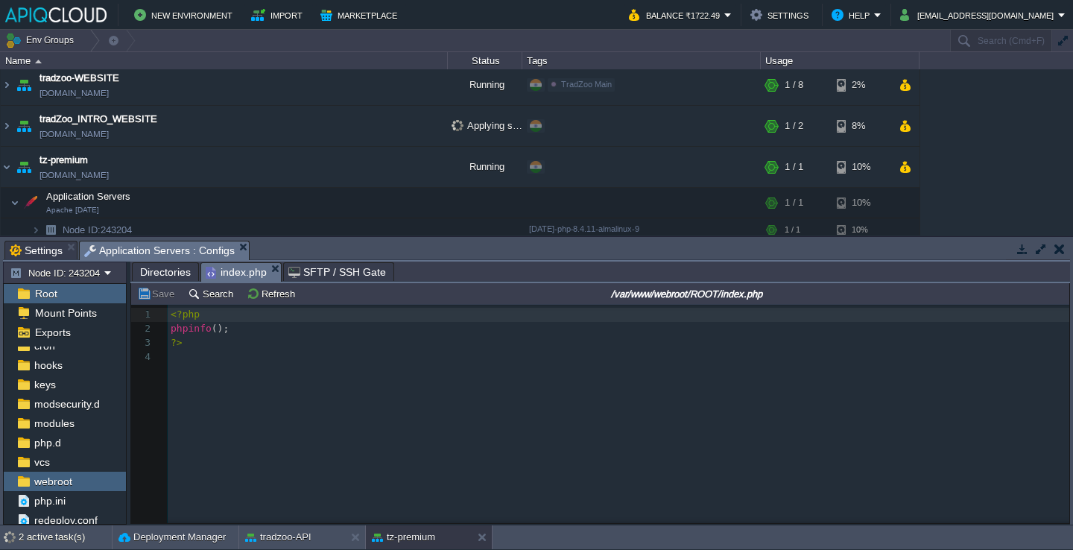
type textarea "<?php phpinfo(); ?>"
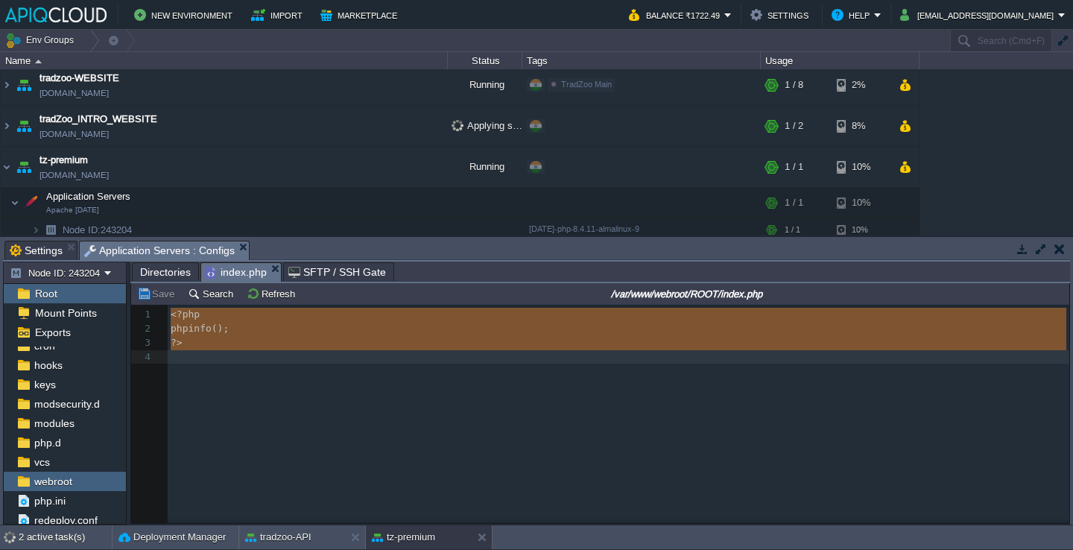
scroll to position [2288, 0]
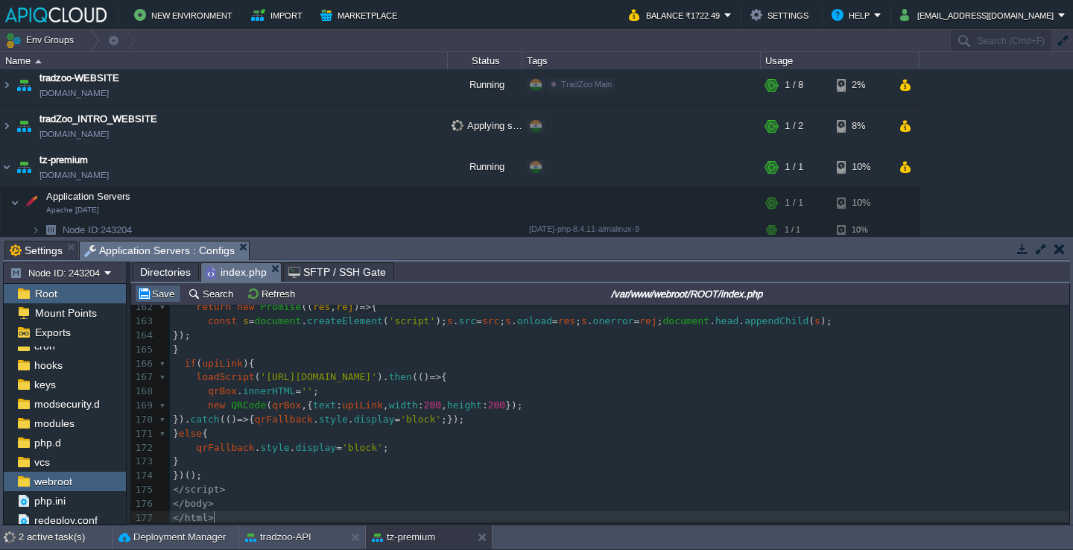
click at [162, 290] on button "Save" at bounding box center [158, 293] width 42 height 13
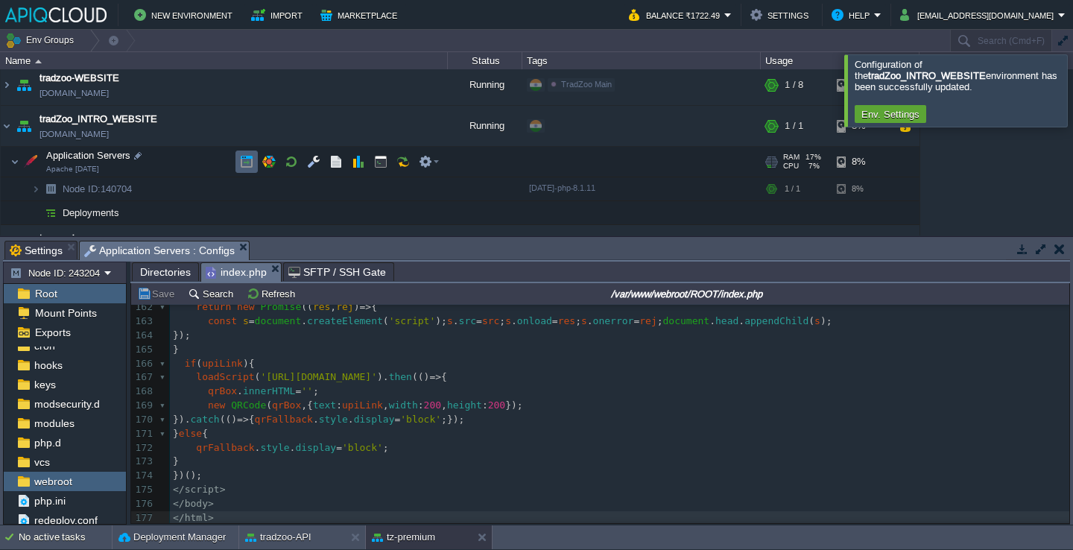
click at [242, 162] on button "button" at bounding box center [246, 161] width 13 height 13
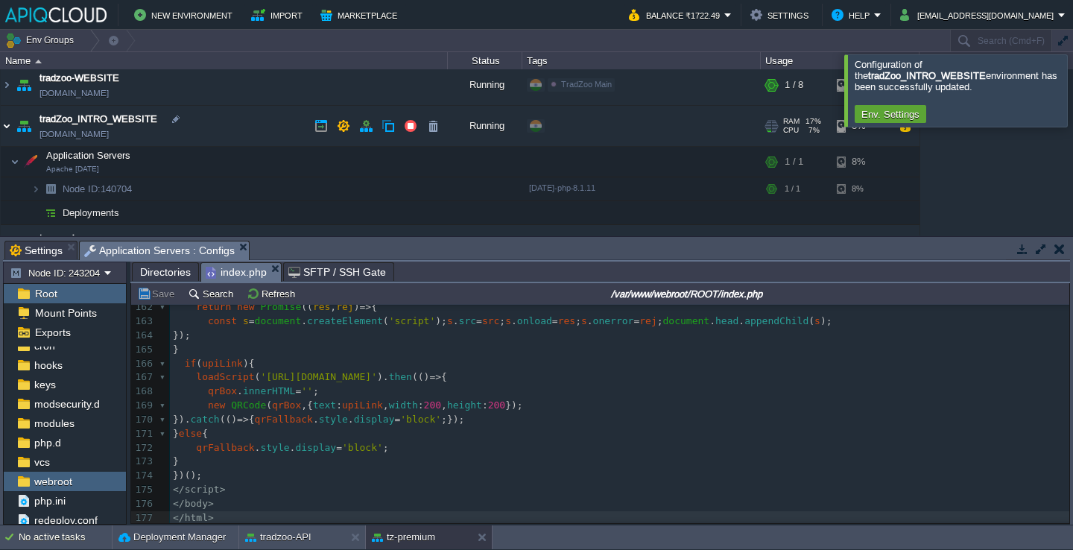
click at [11, 125] on img at bounding box center [7, 126] width 12 height 40
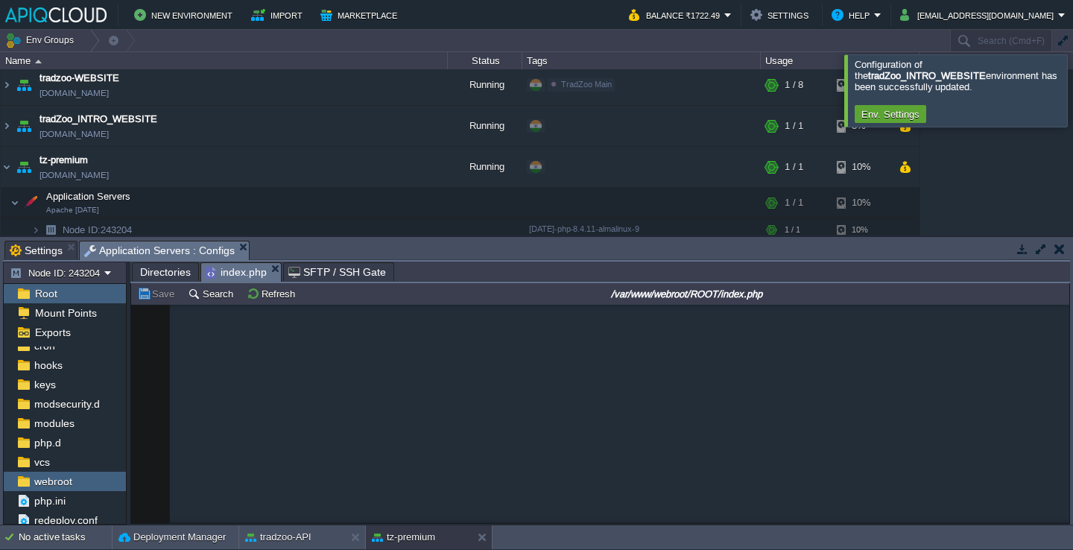
scroll to position [0, 0]
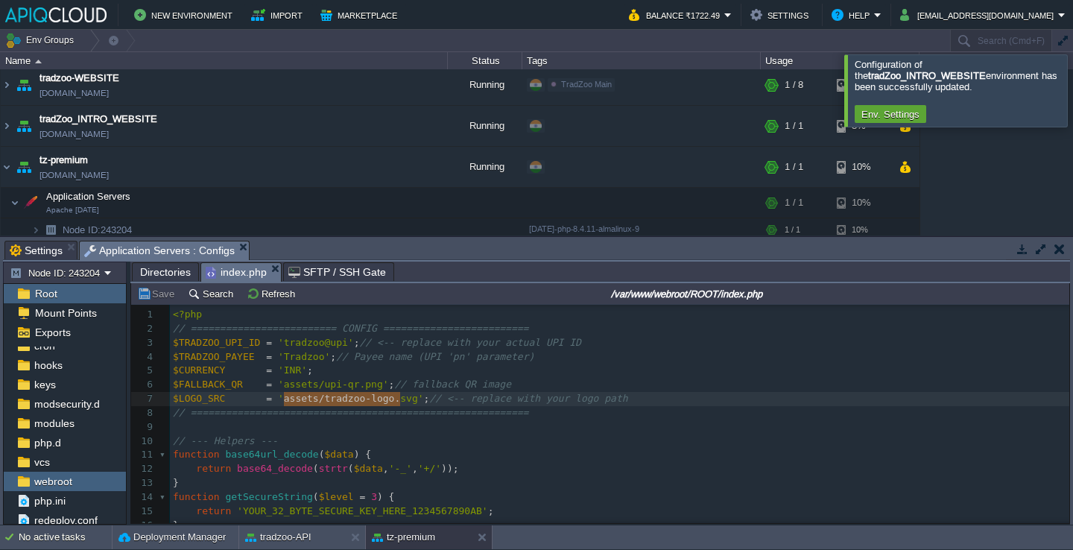
type textarea "assets/tradzoo-logo.svg"
click at [1072, 73] on div at bounding box center [1090, 90] width 0 height 72
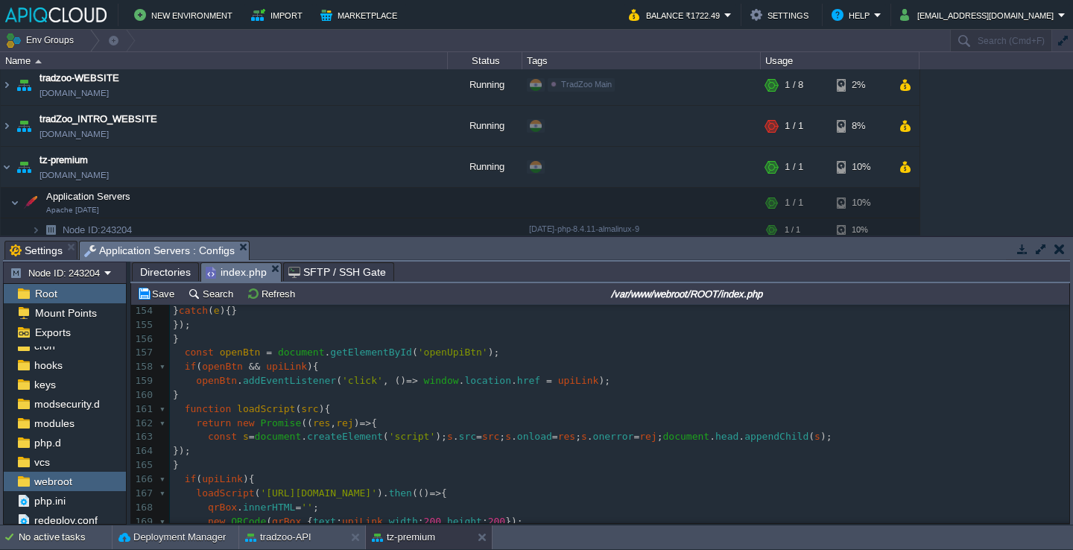
scroll to position [2050, 0]
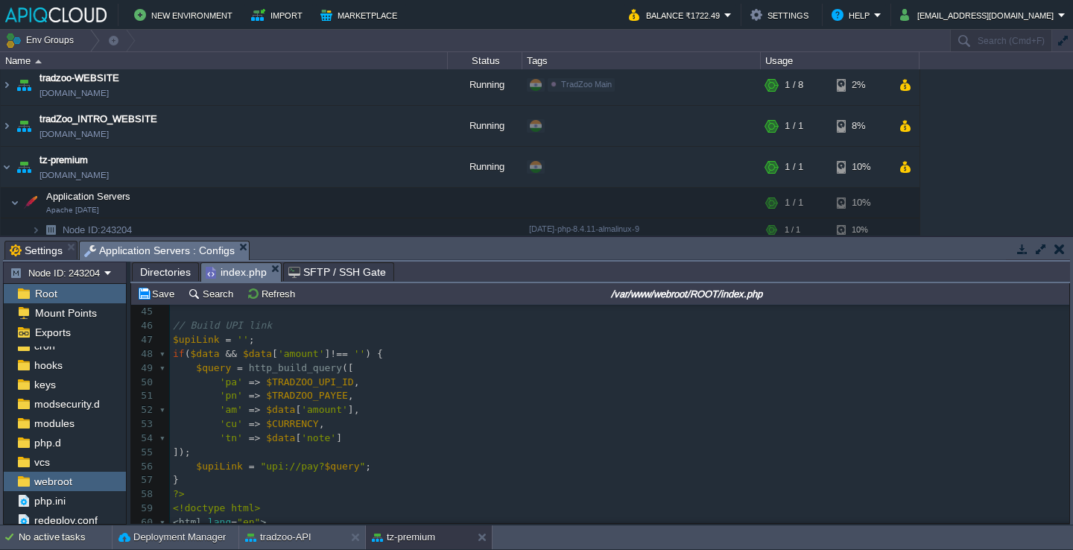
click at [391, 466] on pre "$upiLink = "upi://pay? $query " ;" at bounding box center [619, 467] width 899 height 14
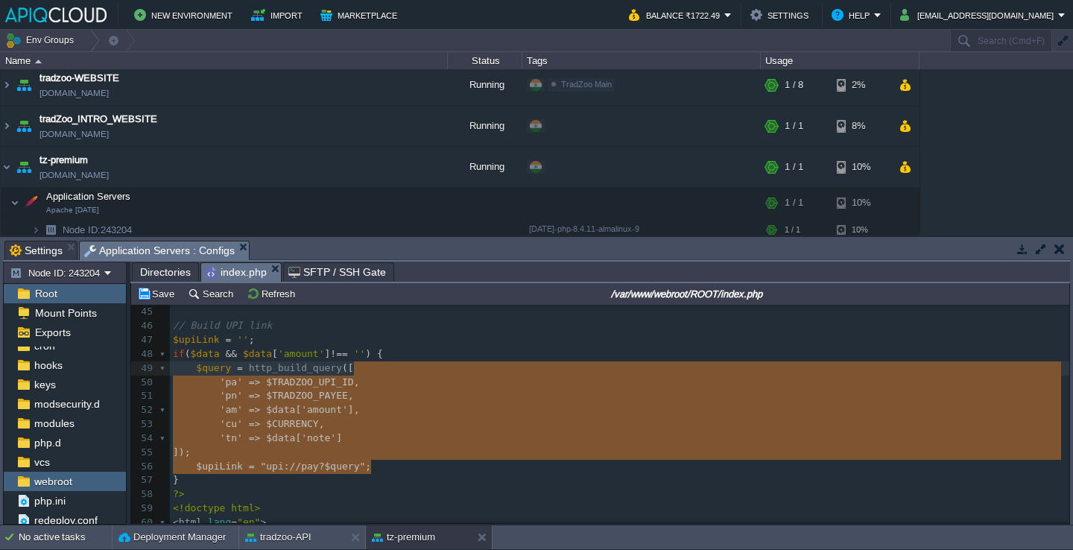
type textarea "$query = http_build_query([ 'pa' => $TRADZOO_UPI_ID, 'pn' => $TRADZOO_PAYEE, 'a…"
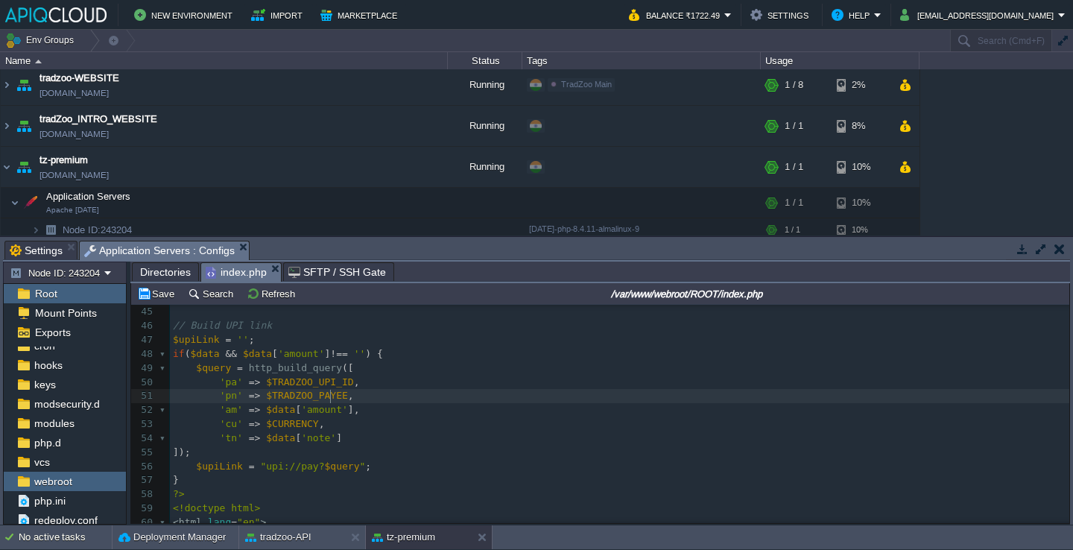
scroll to position [0, 0]
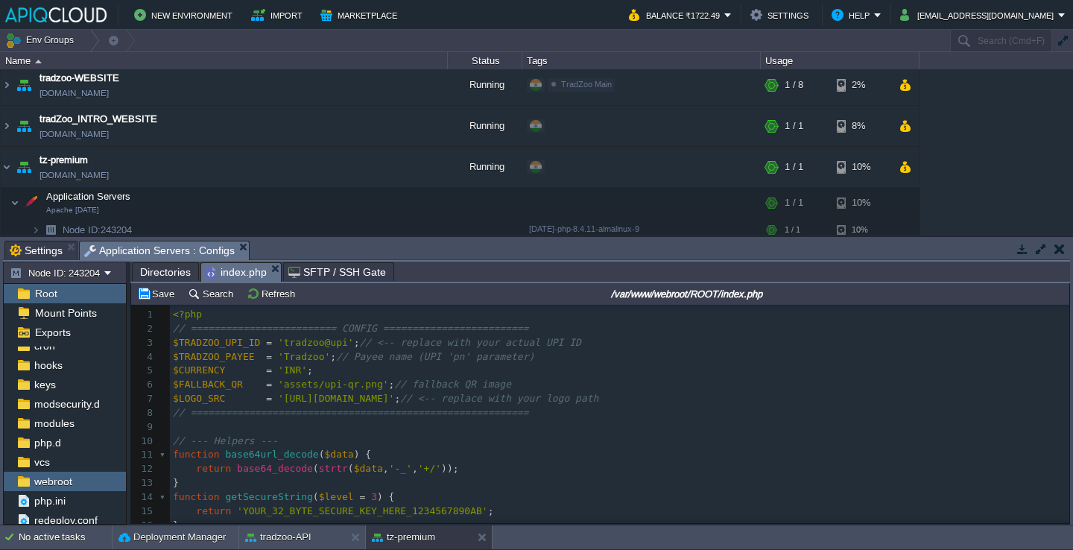
click at [289, 384] on div "xxxxxxxxxx 177 'pn' => $TRADZOO_PAYEE , 1 <?php 2 // ========================= …" at bounding box center [619, 518] width 899 height 421
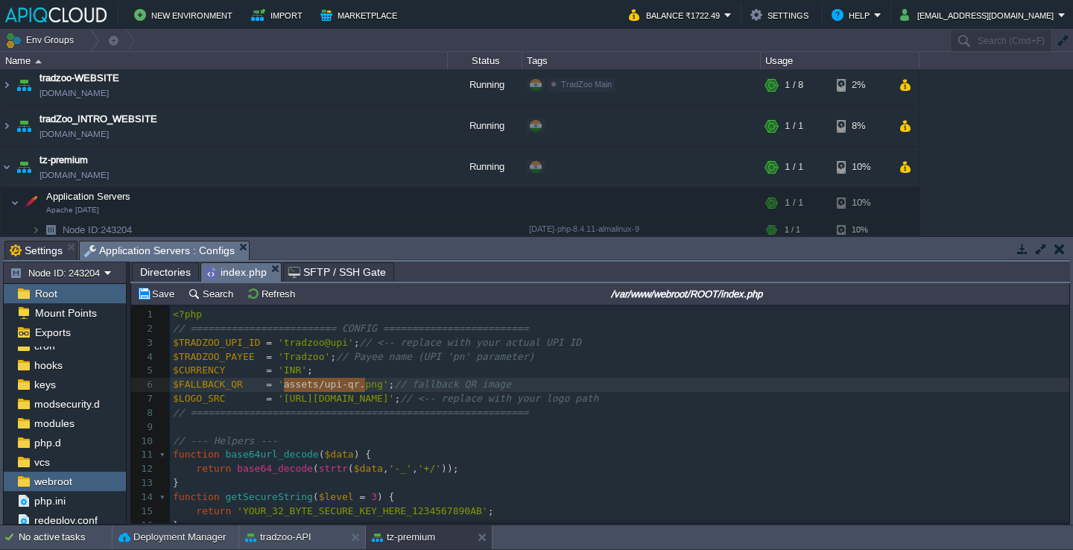
type textarea "assets/upi-qr.png"
click at [161, 296] on button "Save" at bounding box center [158, 293] width 42 height 13
click at [296, 401] on div "xxxxxxxxxx 177 'pn' => $TRADZOO_PAYEE , 1 <?php 2 // ========================= …" at bounding box center [619, 518] width 899 height 421
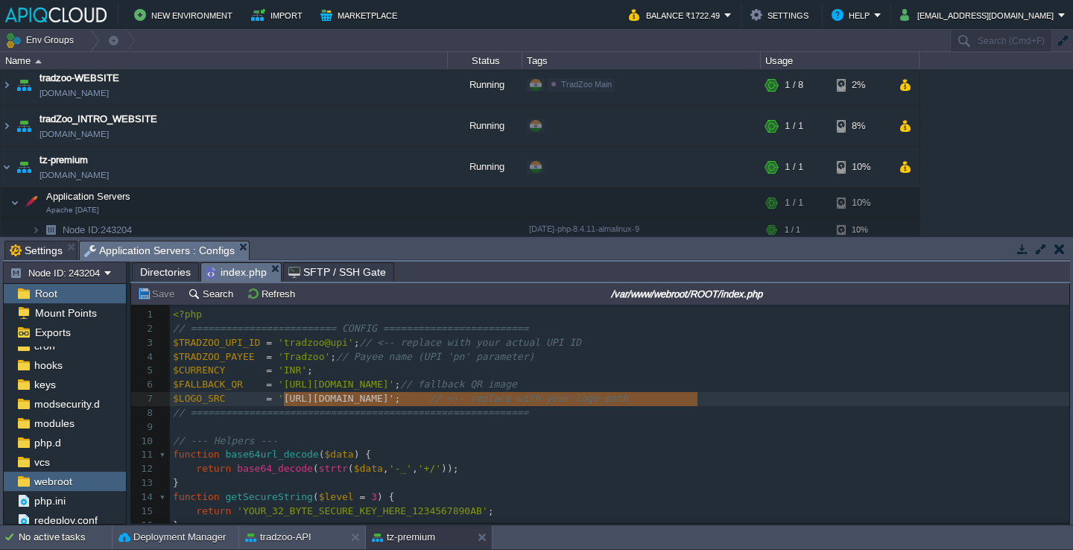
type textarea "[URL][DOMAIN_NAME]"
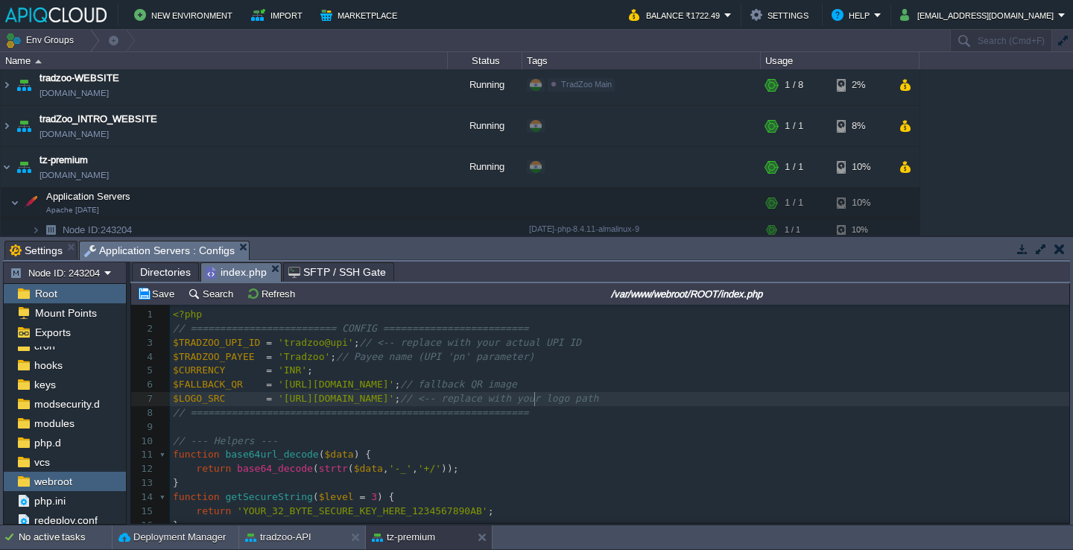
click at [424, 401] on div "xxxxxxxxxx 177 'pn' => $TRADZOO_PAYEE , 1 <?php 2 // ========================= …" at bounding box center [619, 518] width 899 height 421
click at [150, 296] on button "Save" at bounding box center [158, 293] width 42 height 13
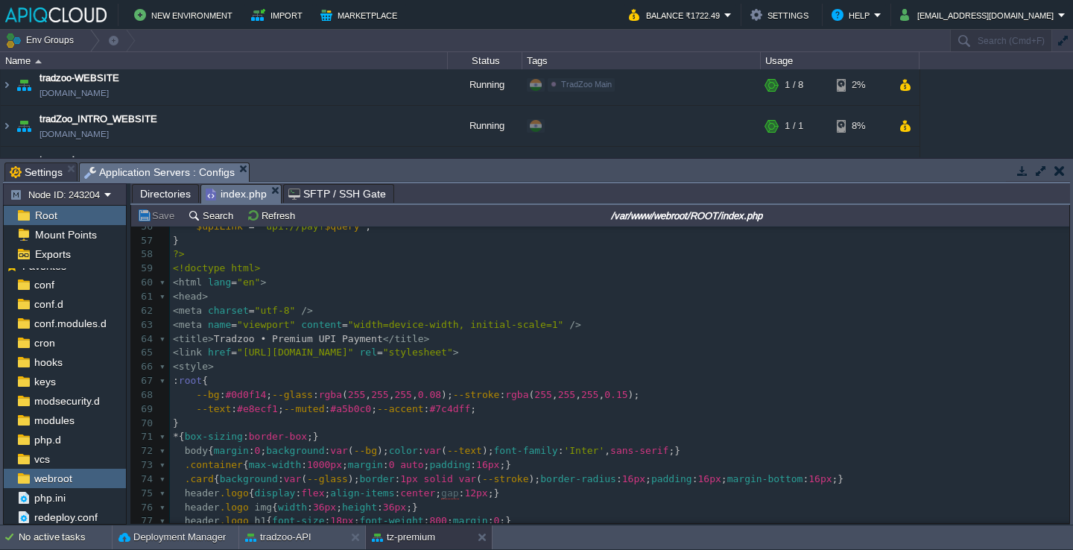
scroll to position [813, 0]
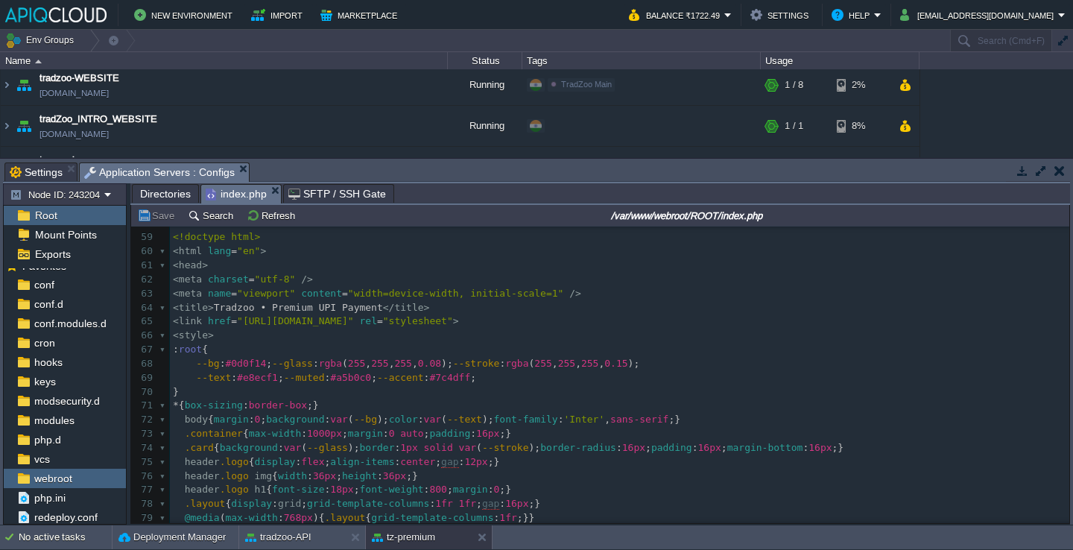
click at [304, 312] on div "xxxxxxxxxx 177 $LOGO_SRC = '[URL][DOMAIN_NAME]' ; // <-- replace with your logo…" at bounding box center [619, 356] width 899 height 589
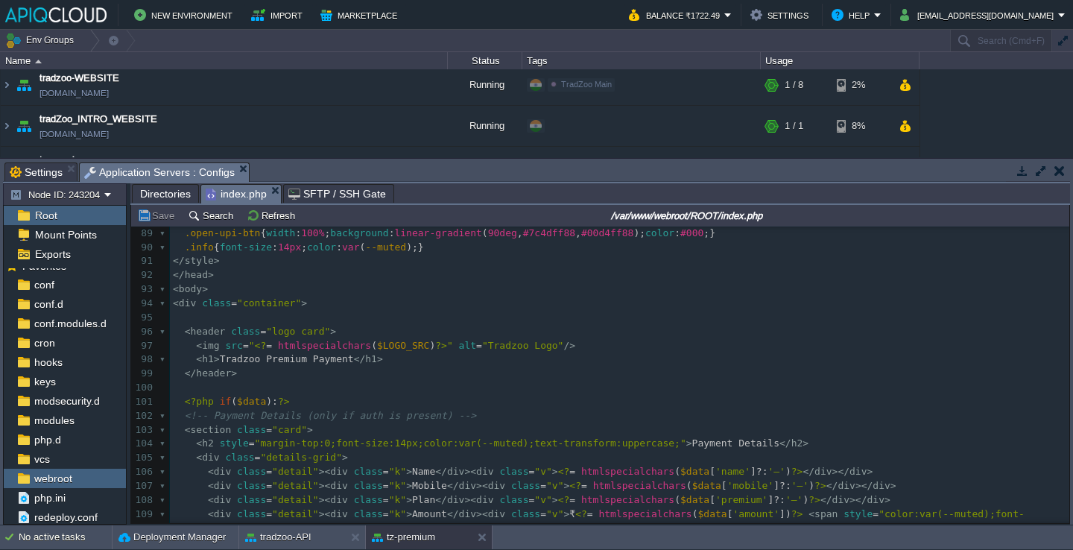
click at [306, 357] on span "Tradzoo Premium Payment" at bounding box center [287, 358] width 134 height 11
type textarea "Tradzoo Premium Payment<"
type textarea "<h1>Tradzoo Premium Payment</h1>"
click at [167, 211] on button "Save" at bounding box center [158, 215] width 42 height 13
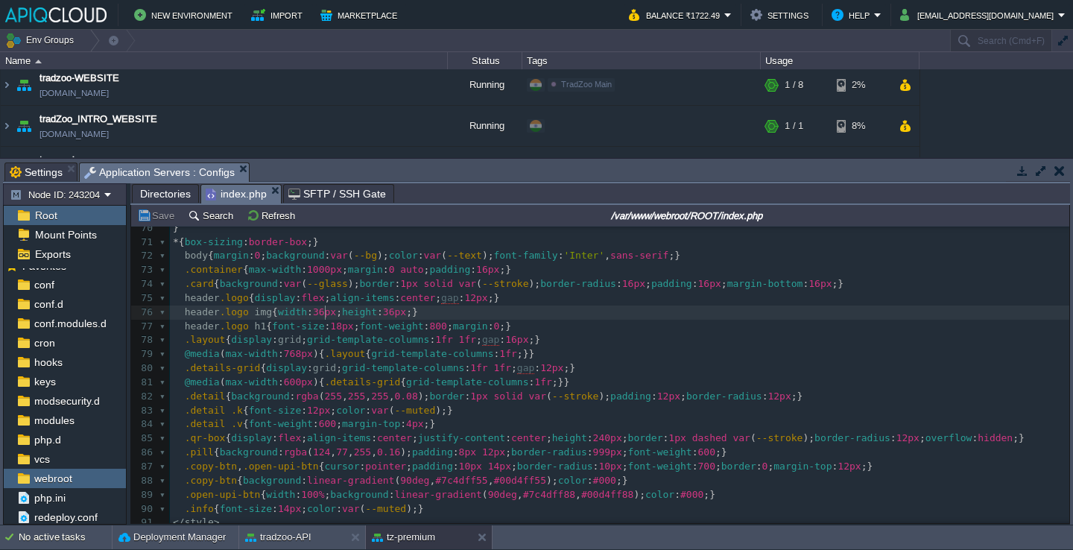
click at [325, 320] on div "xxxxxxxxxx 177 < title > Tradzoo • Premium UPI Payment </ title > 59 <!doctype …" at bounding box center [619, 494] width 899 height 856
type textarea "72"
type textarea "128"
click at [156, 217] on button "Save" at bounding box center [158, 215] width 42 height 13
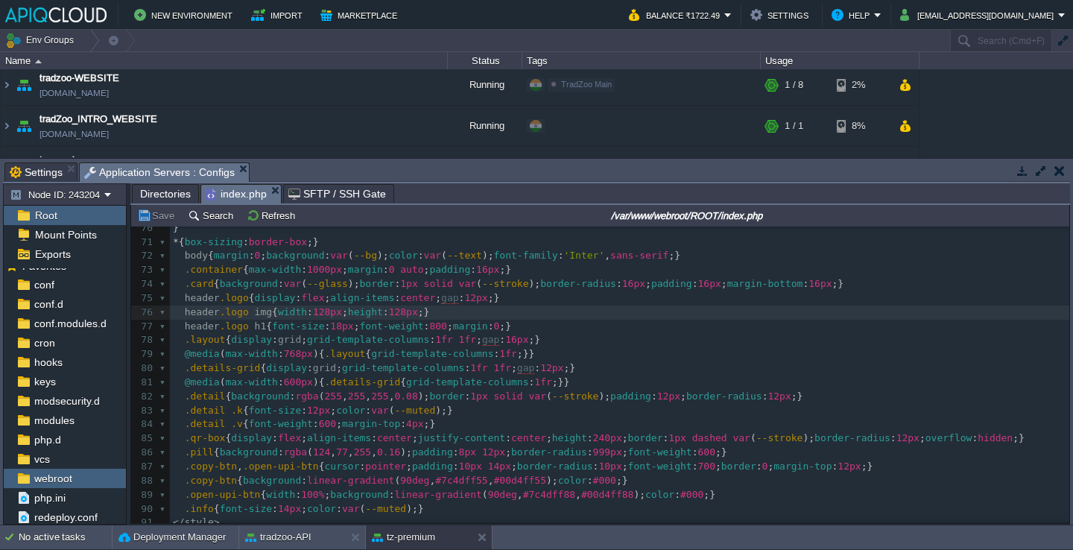
click at [321, 296] on div "xxxxxxxxxx 177 < title > Tradzoo • Premium UPI Payment </ title > 59 <!doctype …" at bounding box center [619, 494] width 899 height 856
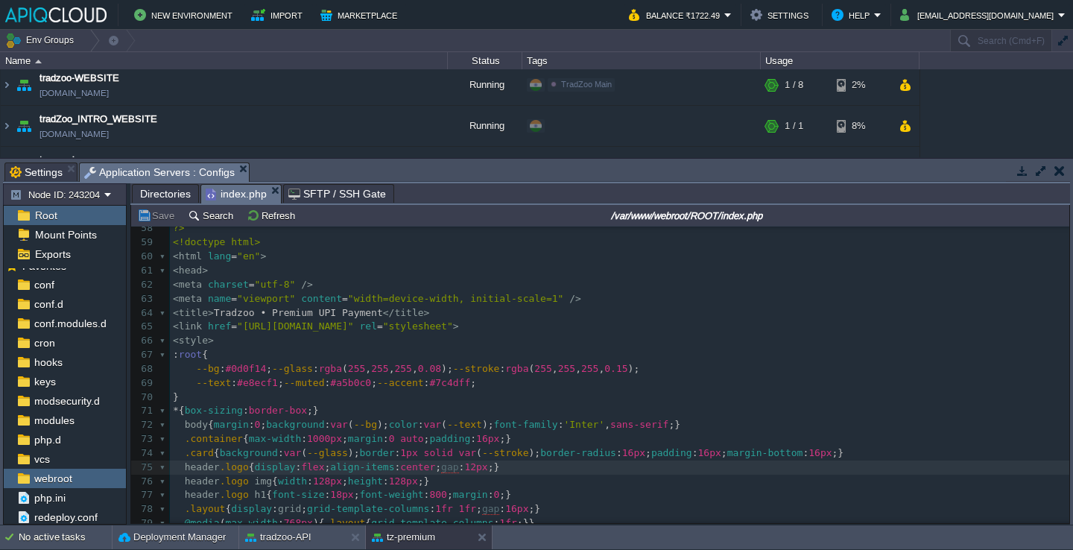
scroll to position [798, 0]
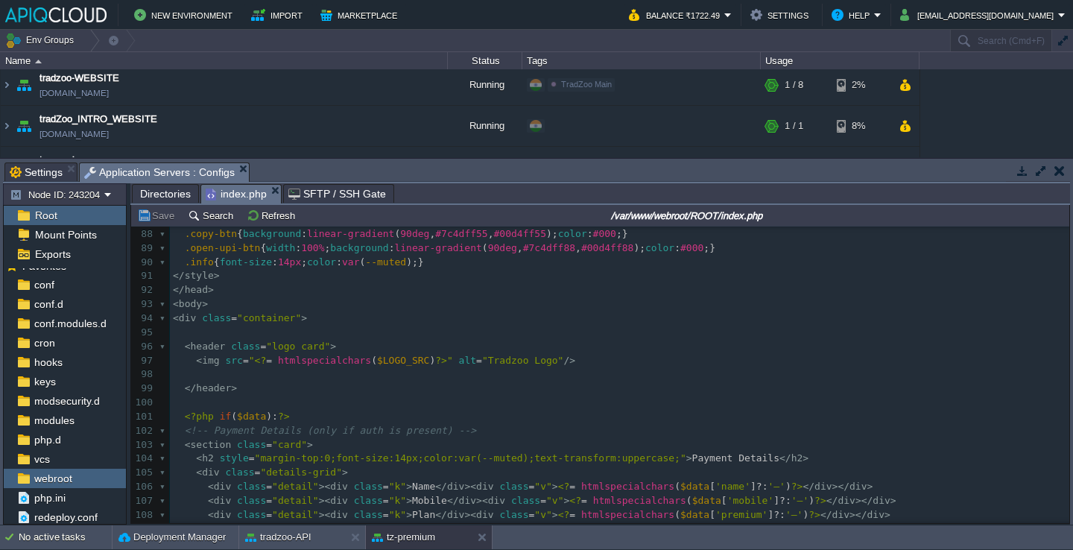
click at [308, 372] on pre "​" at bounding box center [619, 374] width 899 height 14
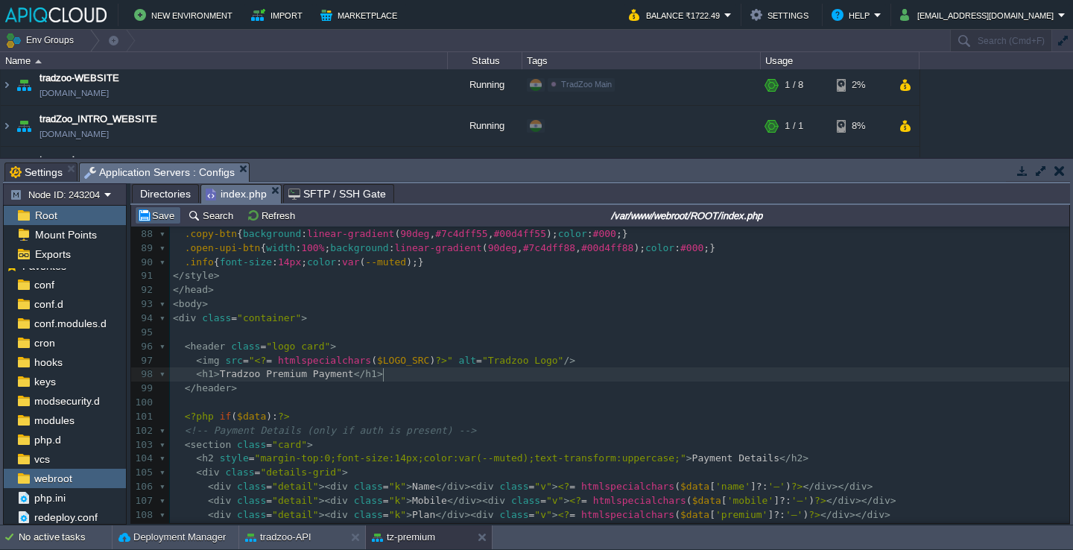
click at [143, 215] on button "Save" at bounding box center [158, 215] width 42 height 13
click at [254, 378] on div "xxxxxxxxxx 177 < title > Tradzoo • Premium UPI Payment </ title > 68 --bg : #0d…" at bounding box center [619, 311] width 899 height 730
type textarea "Tradzoo"
click at [238, 379] on div "xxxxxxxxxx 177 < title > Tradzoo • Premium UPI Payment </ title > 68 --bg : #0d…" at bounding box center [619, 311] width 899 height 730
type textarea "Premium"
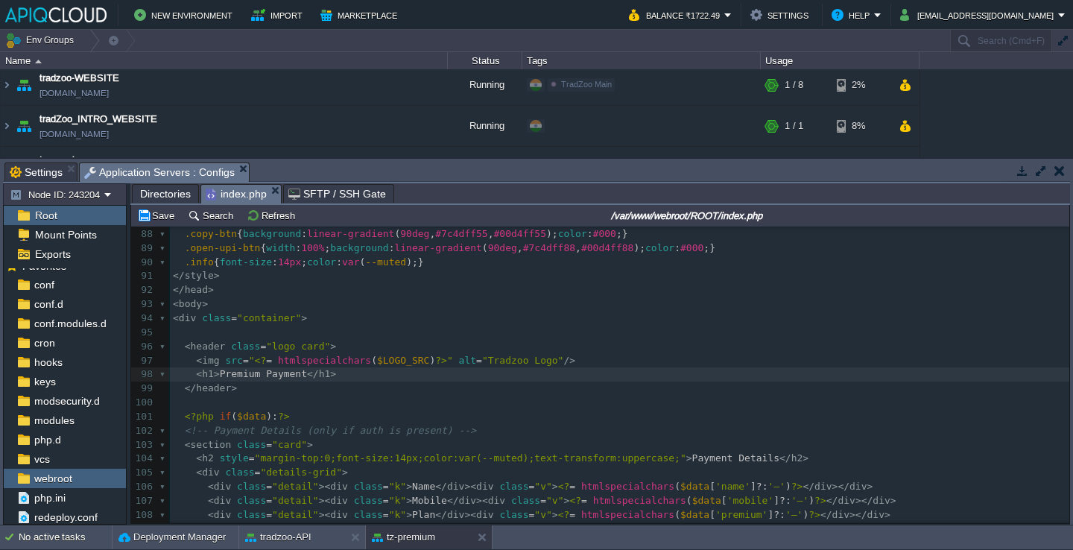
type textarea "<h1>Premium Payment</h1>"
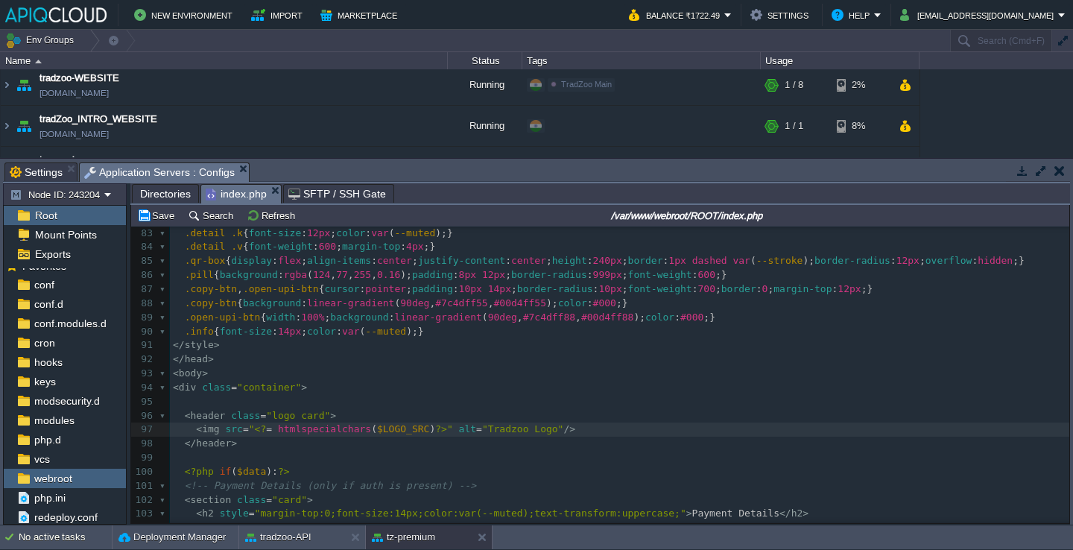
click at [343, 416] on pre "< header class = "logo card" >" at bounding box center [619, 416] width 899 height 14
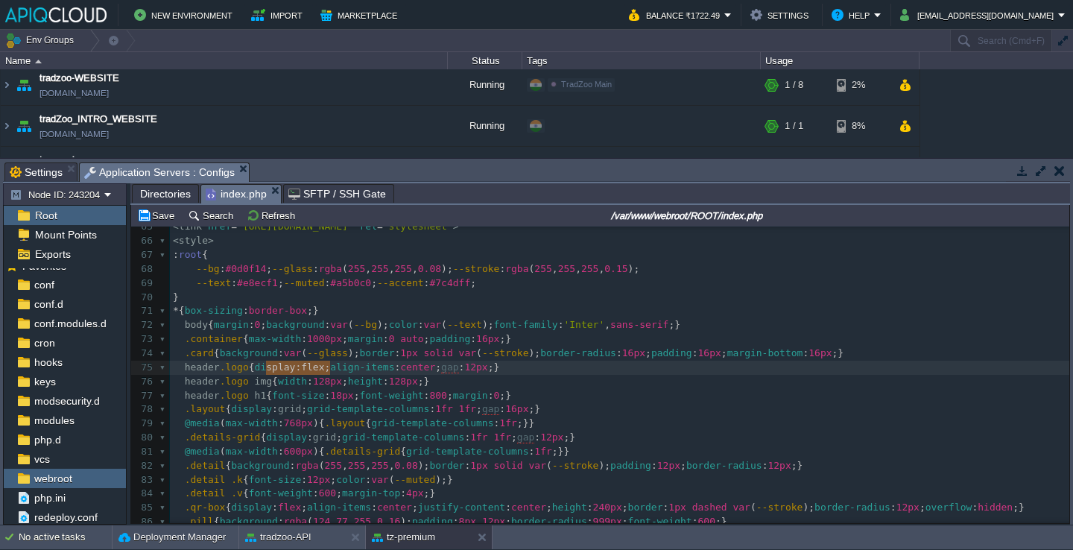
type textarea "display:flex;"
drag, startPoint x: 329, startPoint y: 370, endPoint x: 255, endPoint y: 366, distance: 73.8
paste textarea "display:flex;gap:12px;}"
type textarea "display:flex;gap:12px;"
click at [138, 213] on button "Save" at bounding box center [158, 215] width 42 height 13
